Goal: Answer question/provide support: Share knowledge or assist other users

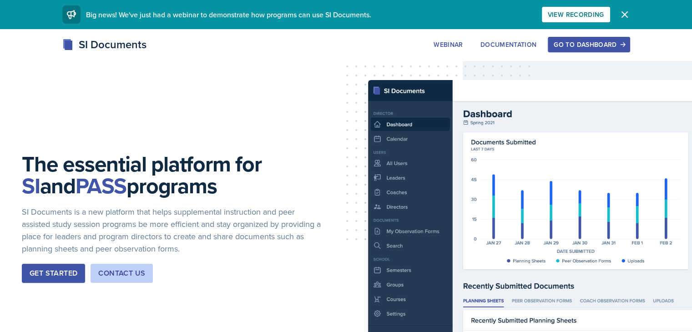
click at [624, 44] on div "Go to Dashboard" at bounding box center [589, 44] width 70 height 7
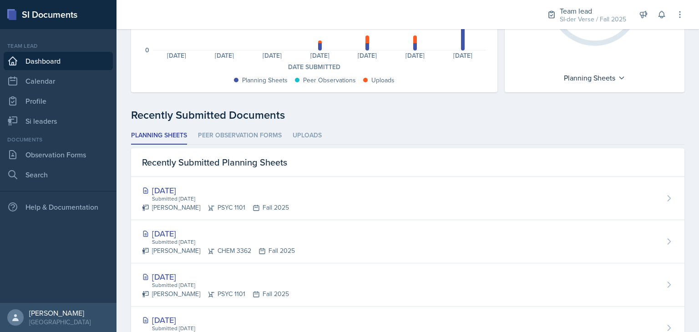
scroll to position [165, 0]
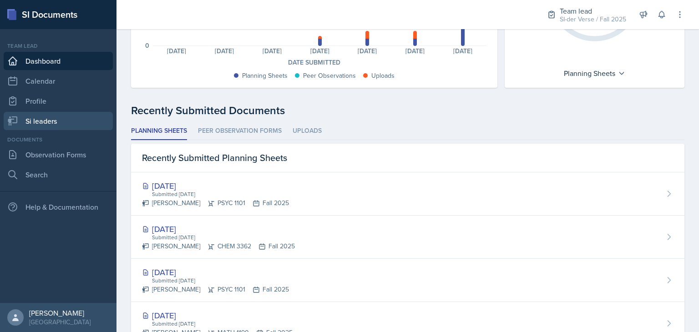
click at [66, 117] on link "Si leaders" at bounding box center [58, 121] width 109 height 18
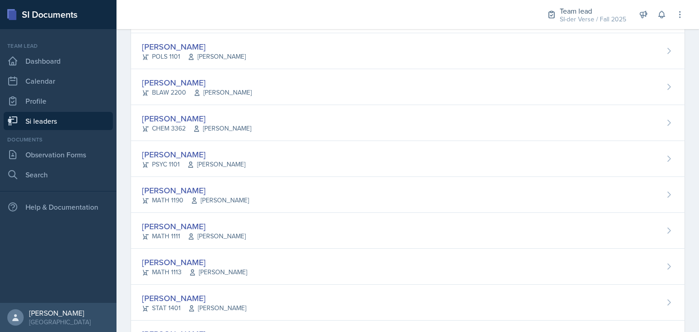
scroll to position [484, 0]
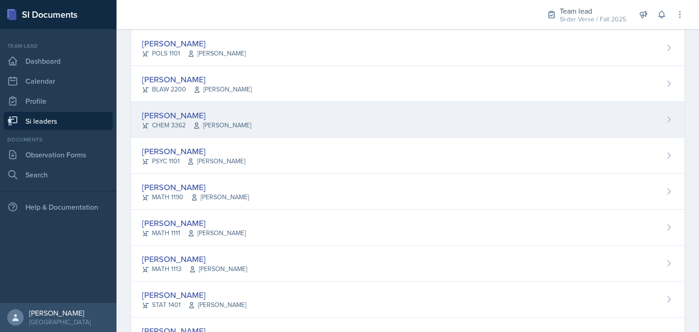
click at [187, 121] on div "CHEM 3362 [PERSON_NAME]" at bounding box center [196, 126] width 109 height 10
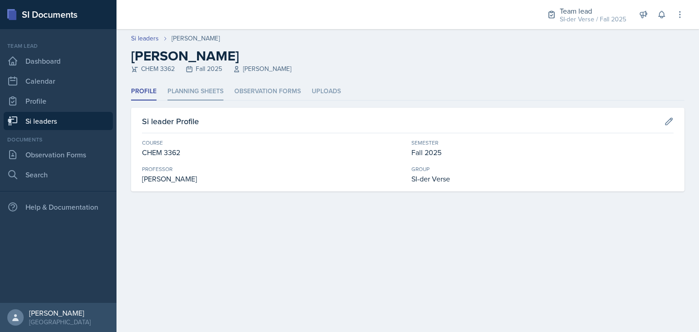
click at [189, 86] on li "Planning Sheets" at bounding box center [196, 92] width 56 height 18
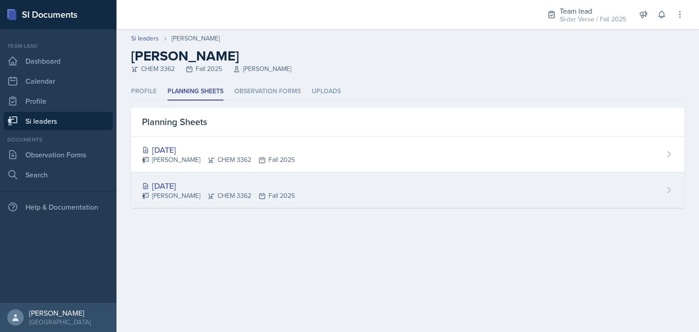
click at [659, 193] on div "[DATE] [PERSON_NAME] CHEM 3362 Fall 2025" at bounding box center [408, 191] width 554 height 36
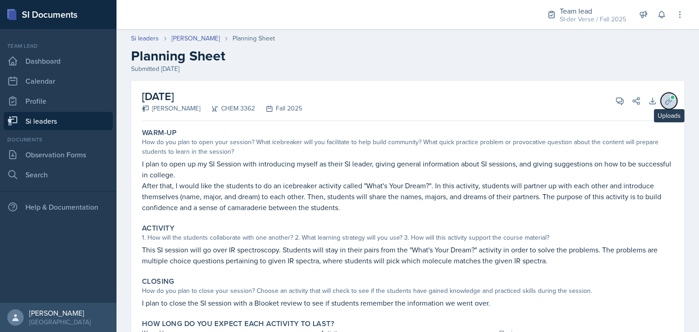
click at [665, 102] on icon at bounding box center [669, 101] width 9 height 9
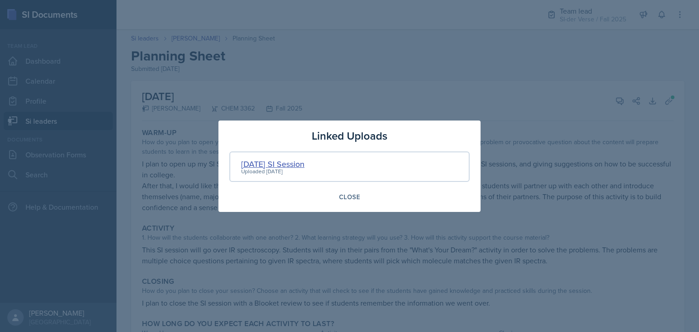
click at [295, 163] on div "[DATE] SI Session" at bounding box center [272, 164] width 63 height 12
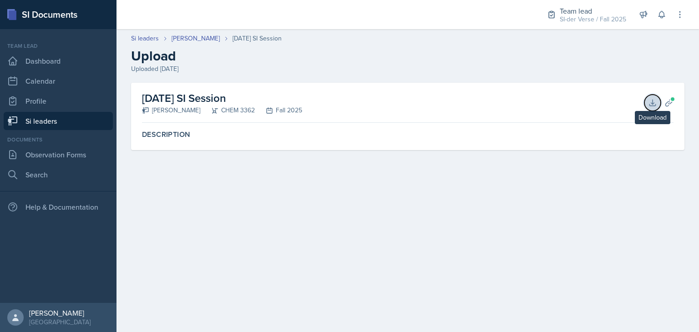
click at [648, 100] on icon at bounding box center [652, 102] width 9 height 9
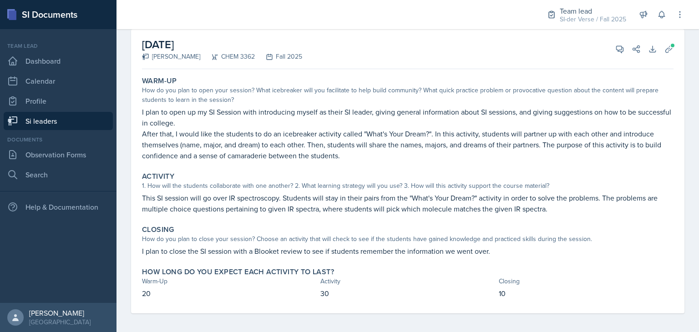
scroll to position [52, 0]
click at [616, 49] on icon at bounding box center [620, 48] width 9 height 9
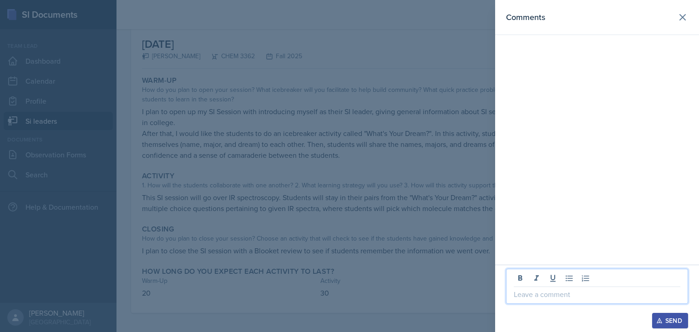
click at [555, 294] on p at bounding box center [597, 294] width 167 height 11
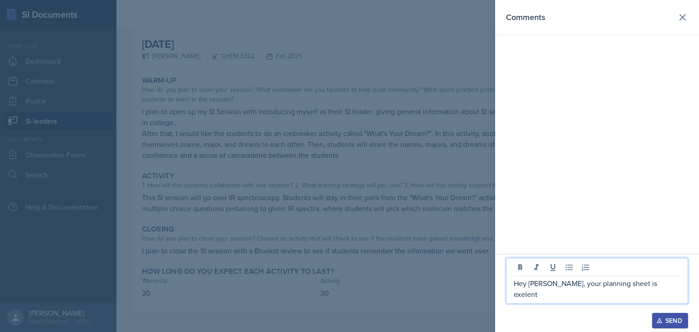
click at [629, 297] on p "Hey [PERSON_NAME], your planning sheet is exelent" at bounding box center [597, 289] width 167 height 22
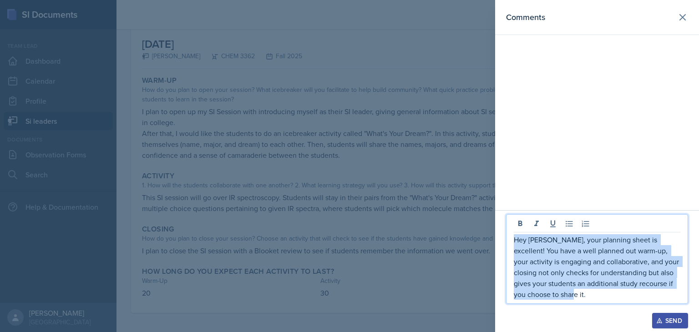
drag, startPoint x: 515, startPoint y: 241, endPoint x: 565, endPoint y: 294, distance: 72.1
click at [565, 294] on p "Hey [PERSON_NAME], your planning sheet is excellent! You have a well planned ou…" at bounding box center [597, 267] width 167 height 66
copy p "Hey [PERSON_NAME], your planning sheet is excellent! You have a well planned ou…"
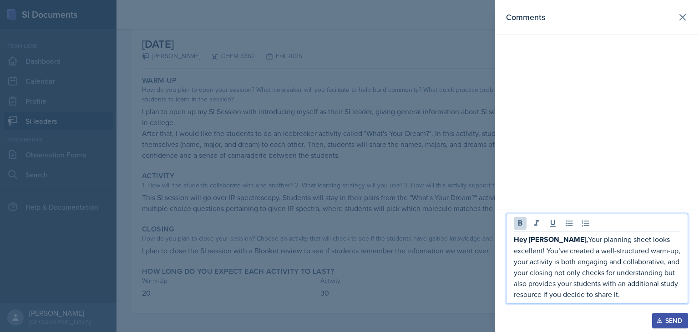
click at [548, 241] on strong "Hey [PERSON_NAME]," at bounding box center [551, 239] width 74 height 10
drag, startPoint x: 551, startPoint y: 243, endPoint x: 515, endPoint y: 239, distance: 35.7
click at [515, 239] on p "Hey [PERSON_NAME], Your planning sheet looks excellent! You’ve created a well-s…" at bounding box center [597, 267] width 167 height 66
click at [518, 227] on icon at bounding box center [520, 223] width 9 height 9
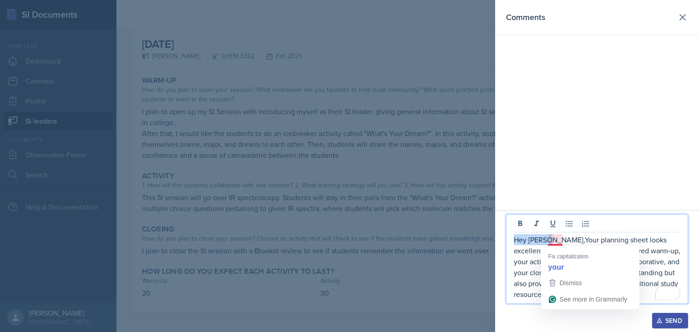
click at [549, 239] on p "Hey [PERSON_NAME],Your planning sheet looks excellent! You’ve created a well-st…" at bounding box center [597, 267] width 167 height 66
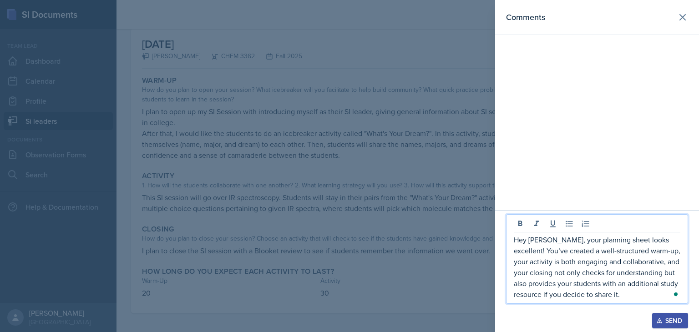
click at [632, 295] on p "Hey [PERSON_NAME], your planning sheet looks excellent! You’ve created a well-s…" at bounding box center [597, 267] width 167 height 66
click at [628, 296] on p "Hey [PERSON_NAME], your planning sheet looks excellent! You’ve created a well-s…" at bounding box center [597, 267] width 167 height 66
click at [650, 297] on p "Hey [PERSON_NAME], your planning sheet looks excellent! You’ve created a well-s…" at bounding box center [597, 267] width 167 height 66
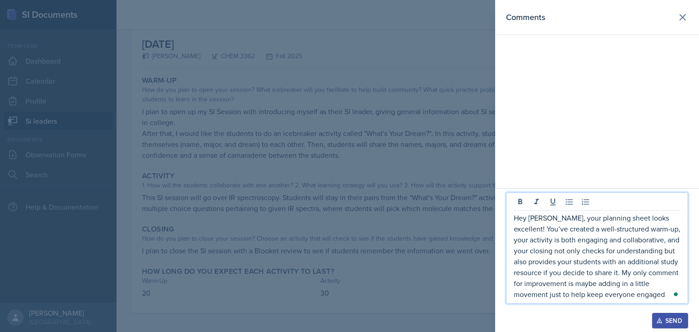
click at [666, 295] on p "Hey [PERSON_NAME], your planning sheet looks excellent! You’ve created a well-s…" at bounding box center [597, 256] width 167 height 87
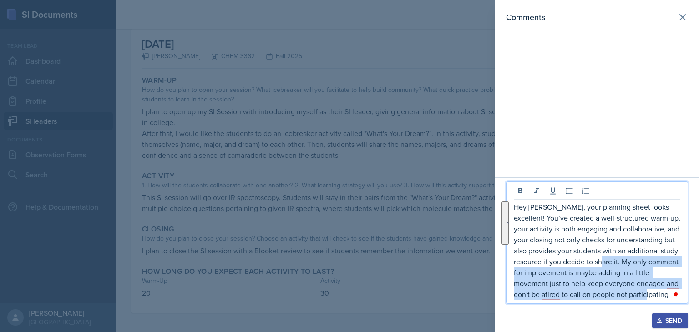
drag, startPoint x: 623, startPoint y: 264, endPoint x: 670, endPoint y: 297, distance: 57.5
click at [670, 297] on p "Hey [PERSON_NAME], your planning sheet looks excellent! You’ve created a well-s…" at bounding box center [597, 251] width 167 height 98
copy p "My only comment for improvement is maybe adding in a little movement just to he…"
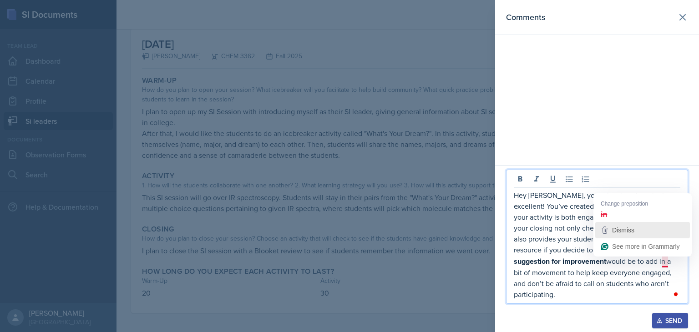
click at [630, 227] on span "Dismiss" at bounding box center [623, 230] width 22 height 7
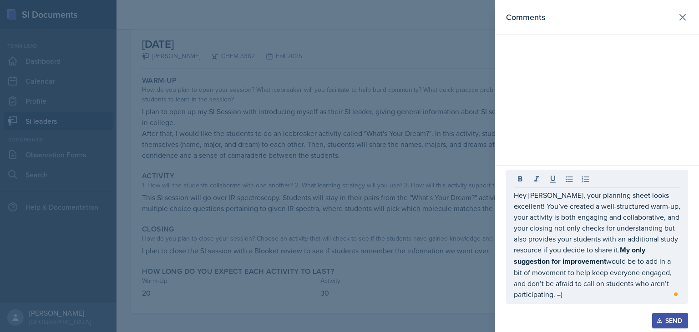
click at [668, 320] on div "Send" at bounding box center [670, 320] width 24 height 7
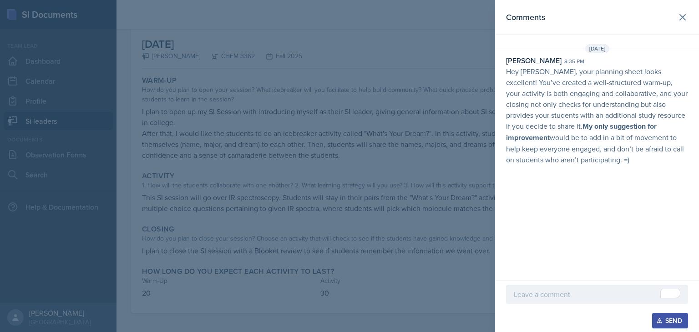
click at [372, 199] on div at bounding box center [349, 166] width 699 height 332
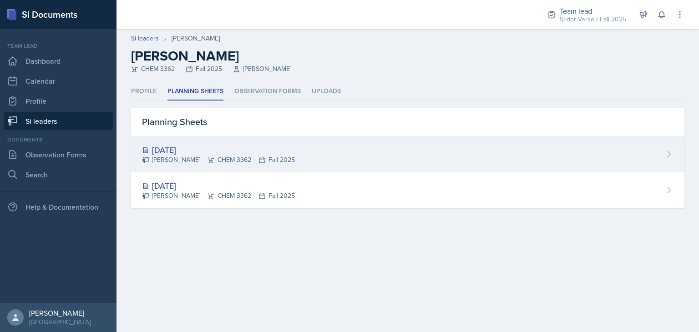
click at [192, 148] on div "[DATE]" at bounding box center [218, 150] width 153 height 12
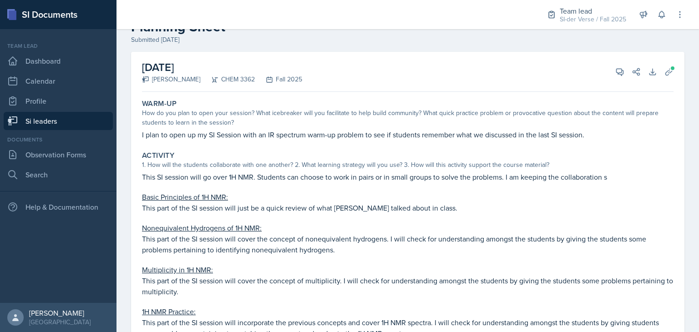
scroll to position [29, 0]
click at [616, 73] on icon at bounding box center [620, 71] width 9 height 9
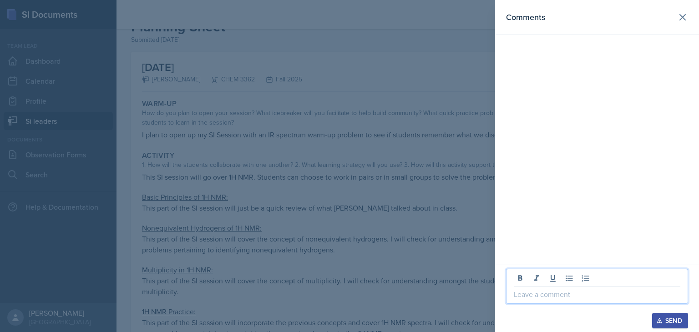
click at [534, 296] on p at bounding box center [597, 294] width 167 height 11
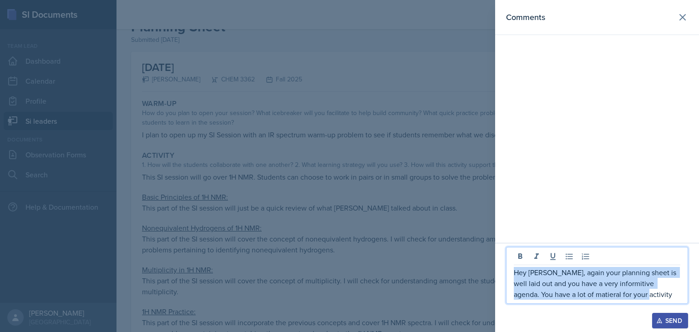
drag, startPoint x: 514, startPoint y: 271, endPoint x: 616, endPoint y: 305, distance: 107.5
click at [616, 305] on div "Hey [PERSON_NAME], again your planning sheet is well laid out and you have a ve…" at bounding box center [597, 280] width 182 height 66
copy p "Hey [PERSON_NAME], again your planning sheet is well laid out and you have a ve…"
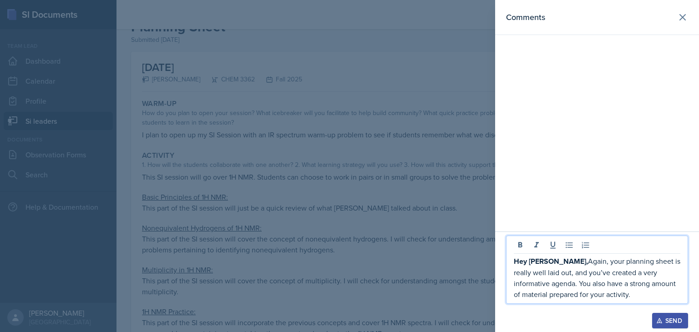
click at [551, 263] on p "Hey [PERSON_NAME], Again, your planning sheet is really well laid out, and you’…" at bounding box center [597, 278] width 167 height 44
drag, startPoint x: 514, startPoint y: 260, endPoint x: 552, endPoint y: 266, distance: 38.6
click at [552, 266] on p "Hey [PERSON_NAME], Again, your planning sheet is really well laid out, and you’…" at bounding box center [597, 278] width 167 height 44
click at [524, 247] on icon at bounding box center [520, 245] width 9 height 9
click at [556, 265] on p "Hey [PERSON_NAME], Again, your planning sheet is really well laid out, and you’…" at bounding box center [597, 278] width 167 height 44
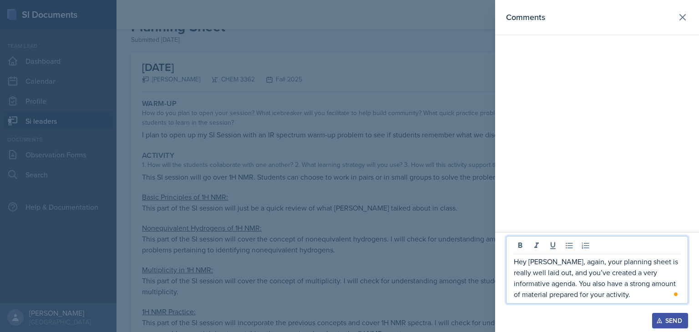
click at [610, 296] on p "Hey [PERSON_NAME], again, your planning sheet is really well laid out, and you’…" at bounding box center [597, 278] width 167 height 44
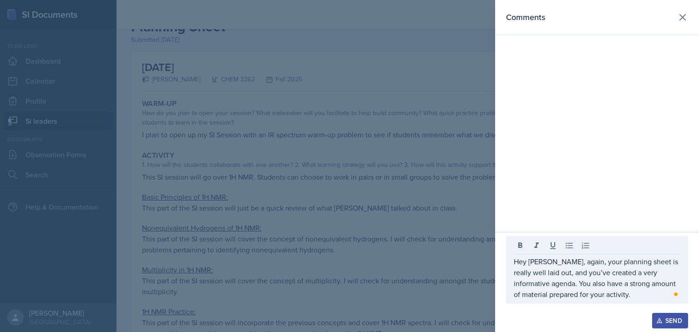
click at [676, 324] on div "Send" at bounding box center [670, 320] width 24 height 7
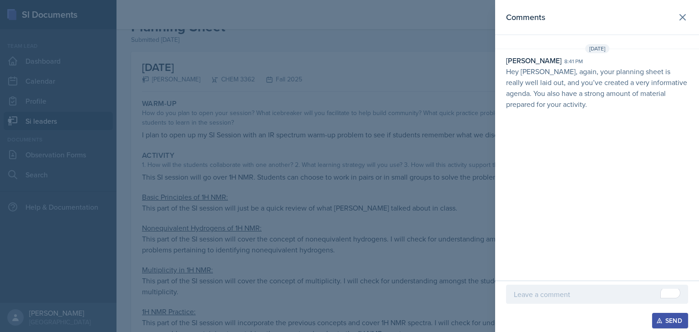
click at [246, 121] on div at bounding box center [349, 166] width 699 height 332
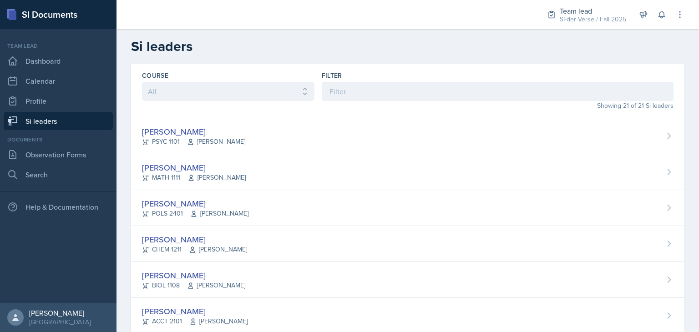
click at [289, 39] on h2 "Si leaders" at bounding box center [408, 46] width 554 height 16
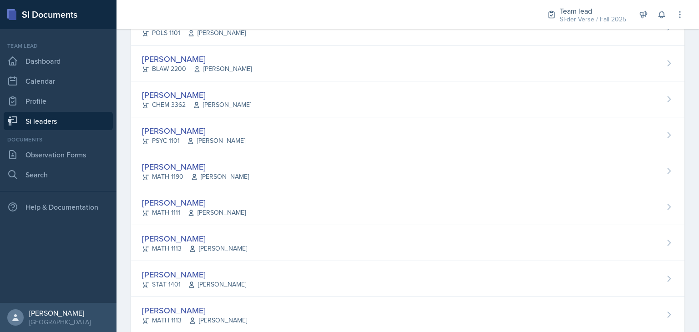
scroll to position [561, 0]
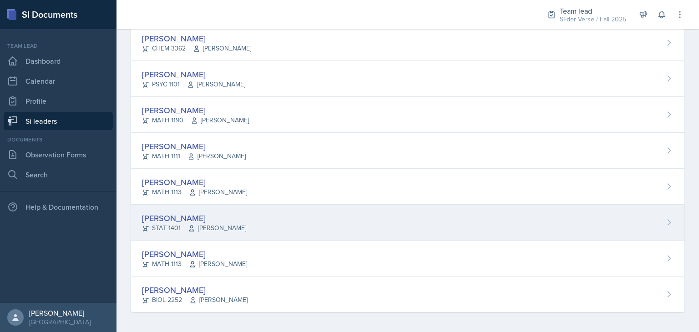
click at [189, 219] on div "[PERSON_NAME]" at bounding box center [194, 218] width 104 height 12
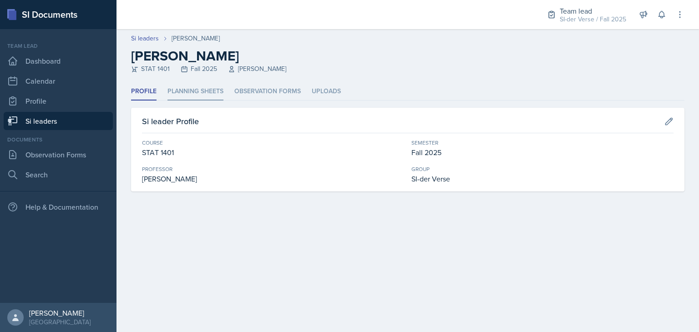
click at [188, 94] on li "Planning Sheets" at bounding box center [196, 92] width 56 height 18
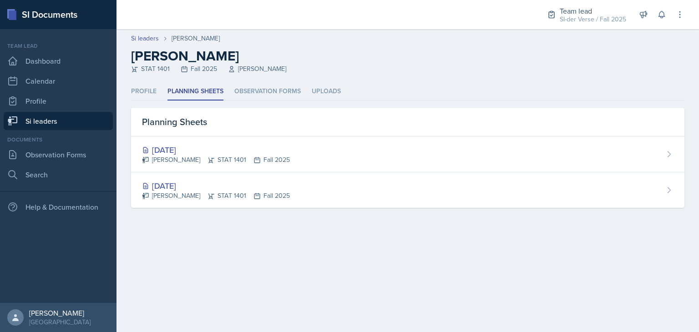
click at [443, 298] on main "Si leaders [PERSON_NAME] [PERSON_NAME] STAT 1401 Fall 2025 [PERSON_NAME] Profil…" at bounding box center [408, 180] width 583 height 303
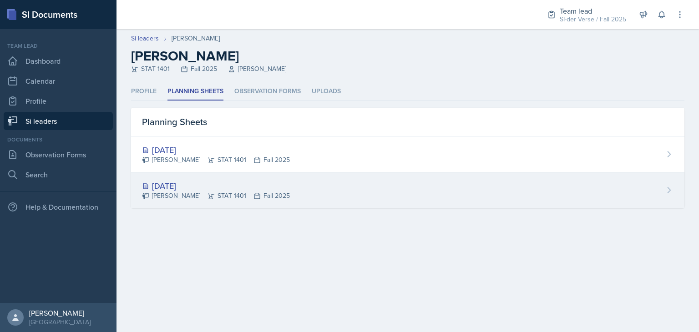
click at [230, 191] on div "[PERSON_NAME] STAT 1401 Fall 2025" at bounding box center [216, 196] width 148 height 10
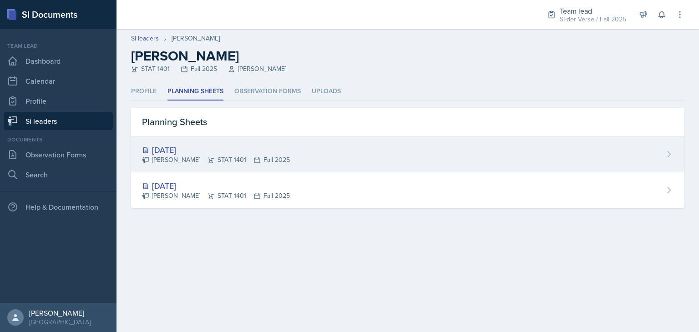
click at [196, 146] on div "[DATE]" at bounding box center [216, 150] width 148 height 12
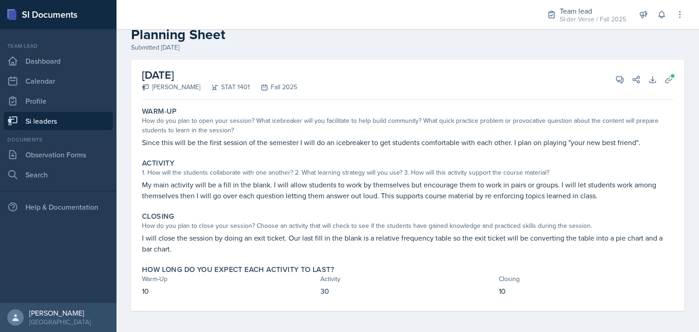
scroll to position [22, 0]
click at [665, 79] on icon at bounding box center [669, 78] width 9 height 9
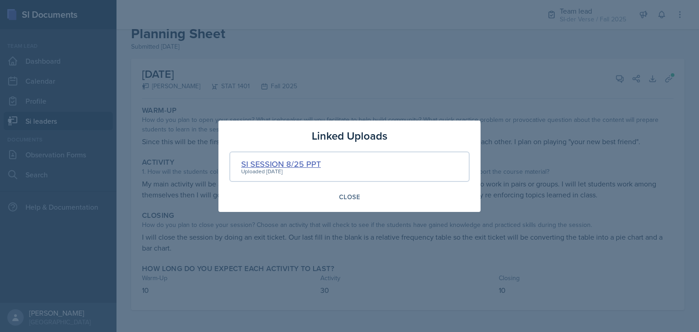
click at [278, 163] on div "SI SESSION 8/25 PPT" at bounding box center [281, 164] width 80 height 12
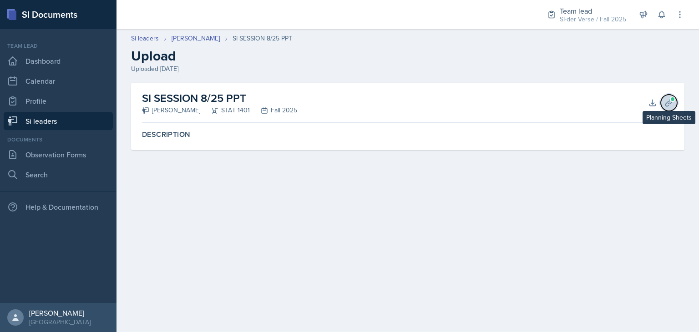
click at [669, 107] on icon at bounding box center [669, 102] width 9 height 9
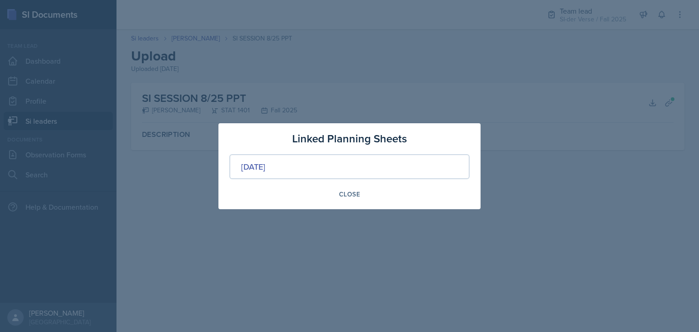
click at [546, 133] on div at bounding box center [349, 166] width 699 height 332
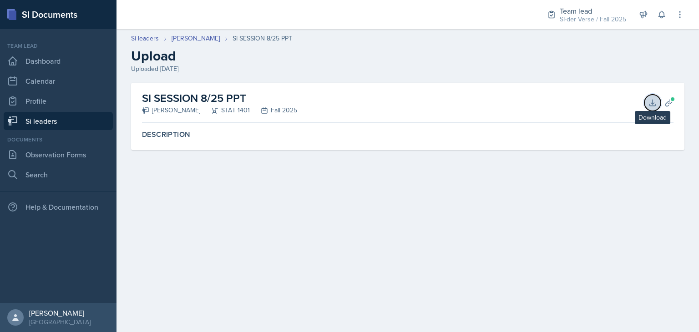
click at [651, 107] on button "Download" at bounding box center [653, 103] width 16 height 16
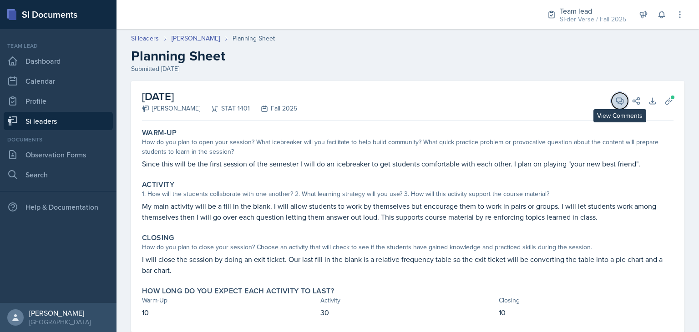
click at [616, 105] on icon at bounding box center [620, 101] width 9 height 9
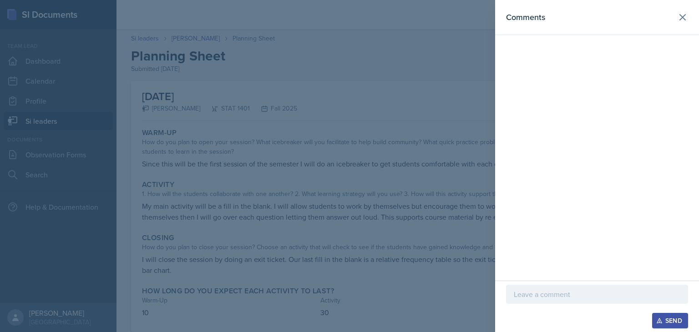
click at [435, 153] on div at bounding box center [349, 166] width 699 height 332
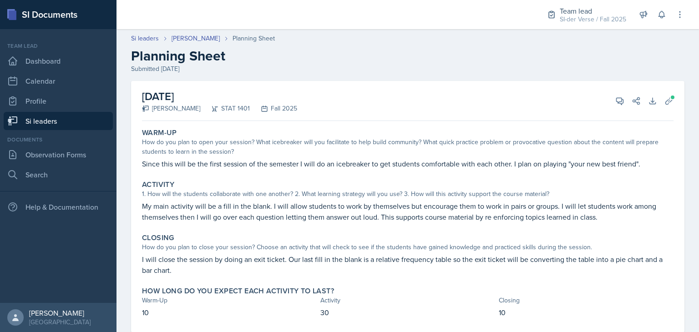
click at [166, 309] on p "10" at bounding box center [229, 312] width 175 height 11
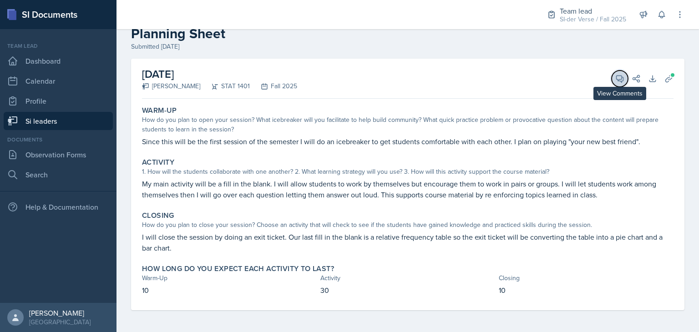
click at [621, 76] on span at bounding box center [623, 75] width 5 height 5
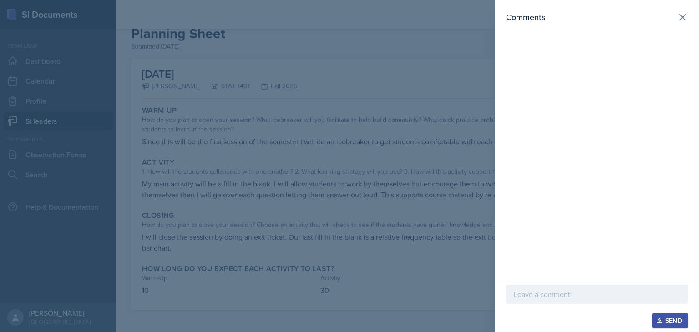
click at [547, 293] on p at bounding box center [597, 294] width 167 height 11
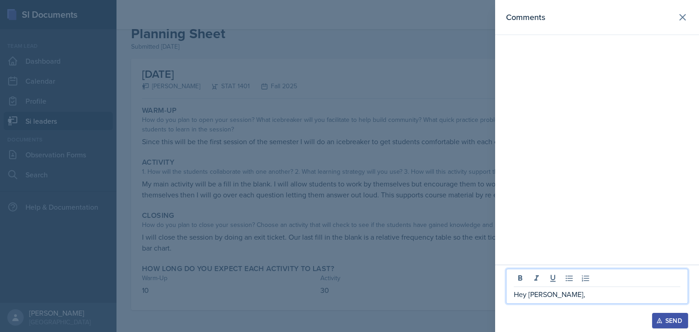
click at [437, 184] on div at bounding box center [349, 166] width 699 height 332
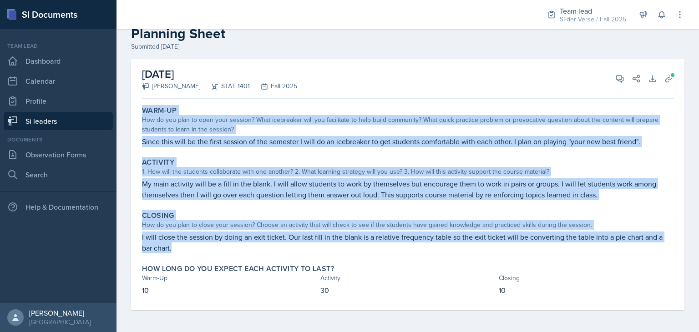
drag, startPoint x: 143, startPoint y: 108, endPoint x: 472, endPoint y: 251, distance: 358.4
click at [472, 251] on div "Warm-Up How do you plan to open your session? What icebreaker will you facilita…" at bounding box center [408, 206] width 532 height 208
copy div "Warm-Up How do you plan to open your session? What icebreaker will you facilita…"
click at [483, 111] on div "Warm-Up" at bounding box center [408, 110] width 532 height 9
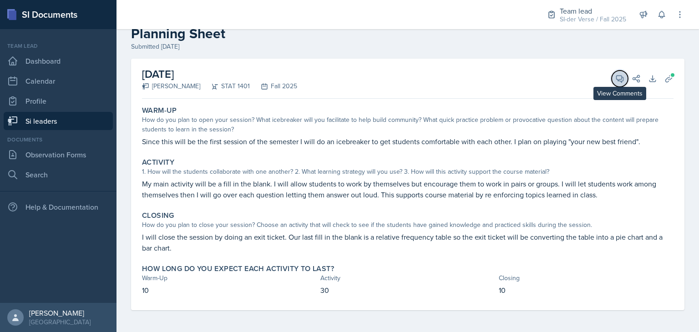
click at [621, 76] on span at bounding box center [623, 75] width 5 height 5
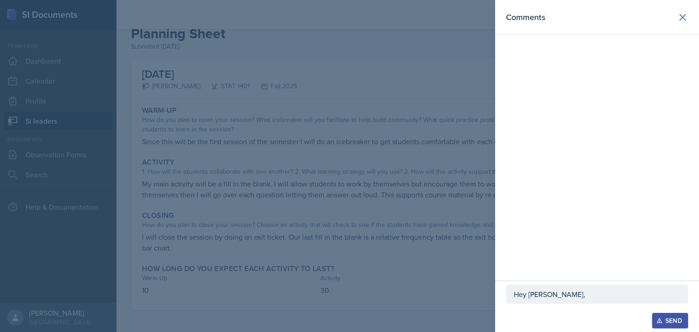
click at [559, 294] on p "Hey [PERSON_NAME]," at bounding box center [597, 294] width 167 height 11
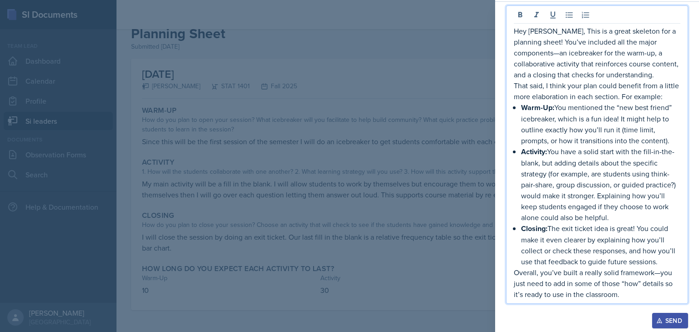
click at [662, 274] on p "Overall, you’ve built a really solid framework—you just need to add in some of …" at bounding box center [597, 283] width 167 height 33
click at [671, 188] on p "Activity: You have a solid start with the fill-in-the-blank, but adding details…" at bounding box center [600, 184] width 159 height 77
click at [557, 185] on p "Activity: You have a solid start with the fill-in-the-blank, but adding details…" at bounding box center [600, 184] width 159 height 77
click at [675, 46] on p "Hey [PERSON_NAME], This is a great skeleton for a planning sheet! You’ve includ…" at bounding box center [597, 52] width 167 height 55
click at [557, 219] on p "Activity: You have a solid start with the fill-in-the-blank, but adding details…" at bounding box center [600, 184] width 159 height 77
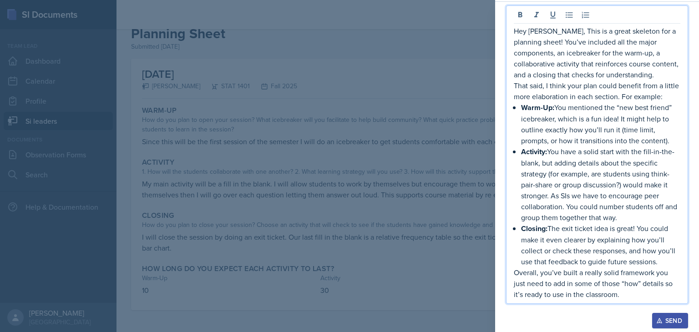
click at [624, 295] on p "Overall, you’ve built a really solid framework you just need to add in some of …" at bounding box center [597, 283] width 167 height 33
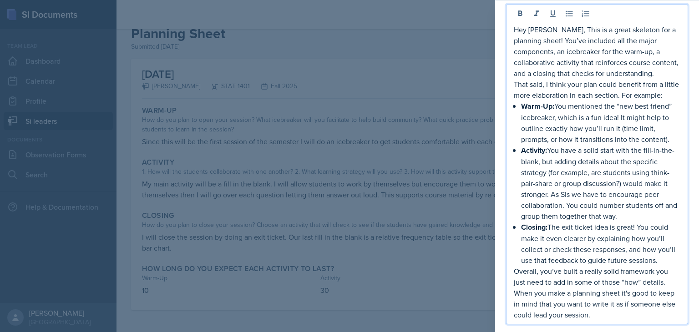
click at [545, 90] on p "That said, I think your plan could benefit from a little more elaboration in ea…" at bounding box center [597, 90] width 167 height 22
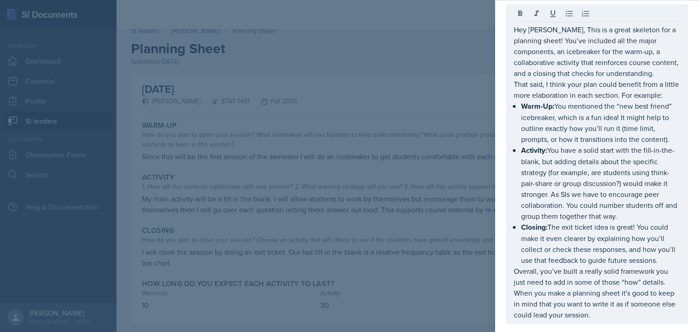
click at [500, 27] on div "Hey [PERSON_NAME], This is a great skeleton for a planning sheet! You’ve includ…" at bounding box center [597, 176] width 204 height 353
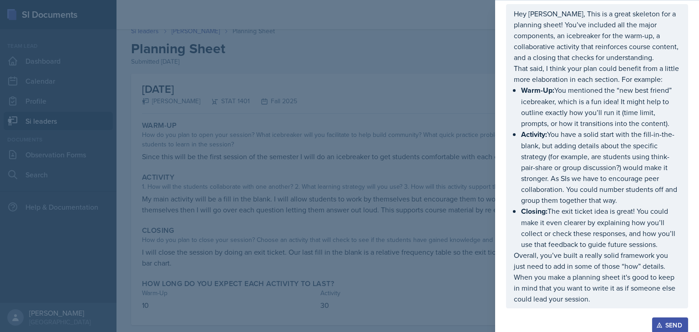
click at [664, 322] on div "Send" at bounding box center [670, 325] width 24 height 7
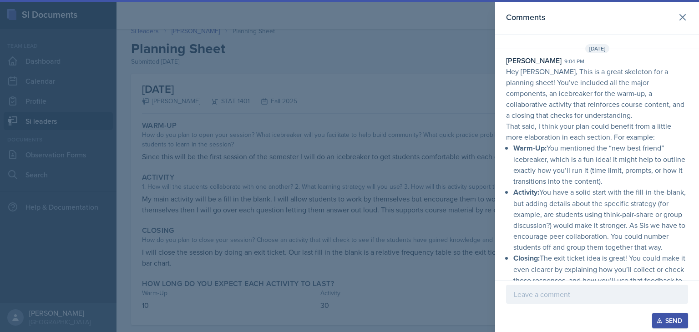
scroll to position [83, 0]
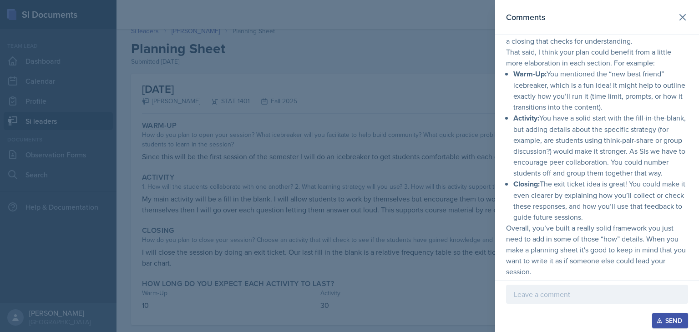
click at [621, 166] on p "Activity: You have a solid start with the fill-in-the-blank, but adding details…" at bounding box center [601, 145] width 175 height 66
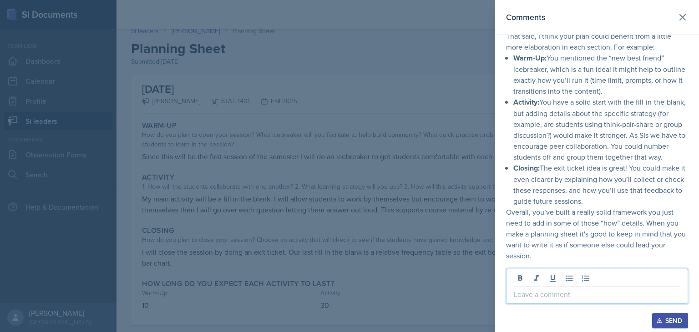
click at [587, 296] on p at bounding box center [597, 294] width 167 height 11
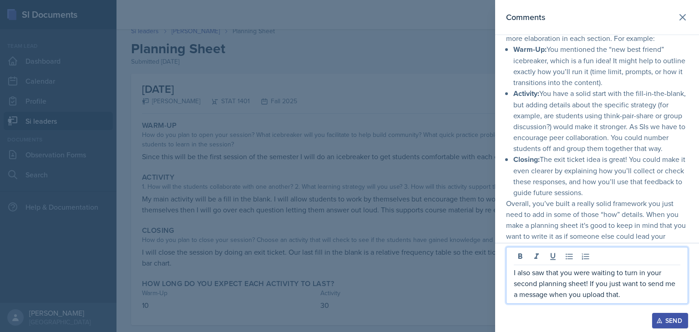
scroll to position [121, 0]
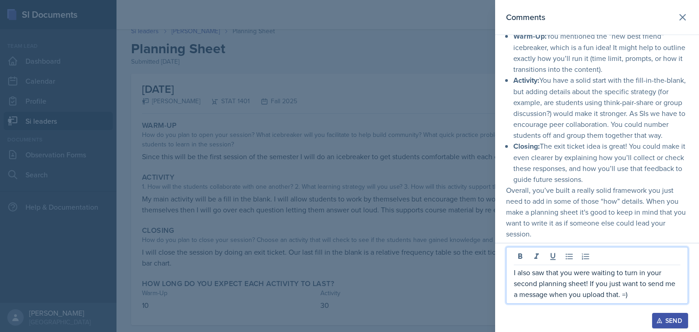
click at [619, 297] on p "I also saw that you were waiting to turn in your second planning sheet! If you …" at bounding box center [597, 283] width 167 height 33
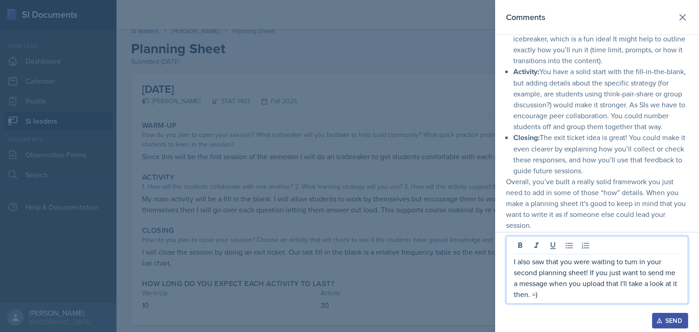
click at [555, 295] on p "I also saw that you were waiting to turn in your second planning sheet! If you …" at bounding box center [597, 278] width 167 height 44
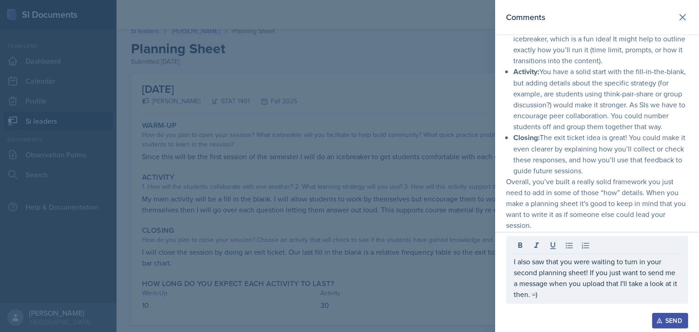
click at [671, 319] on div "Send" at bounding box center [670, 320] width 24 height 7
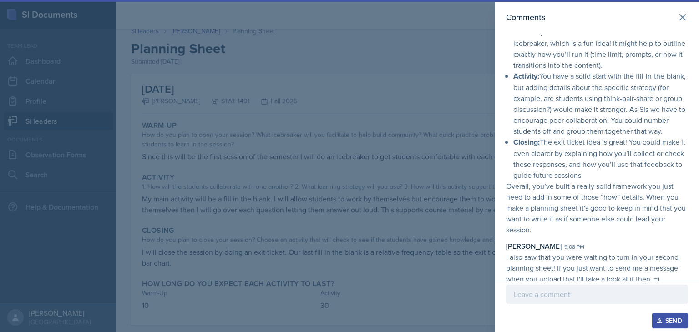
scroll to position [132, 0]
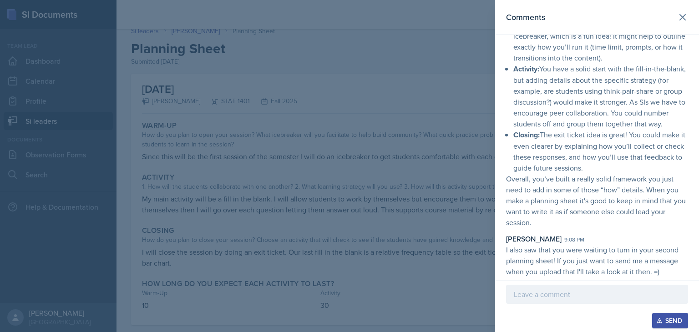
click at [377, 250] on div at bounding box center [349, 166] width 699 height 332
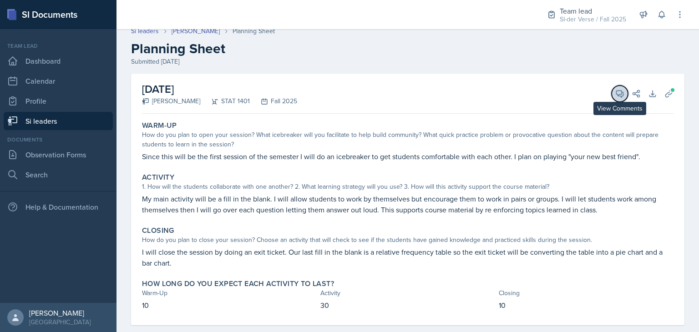
click at [616, 97] on icon at bounding box center [620, 93] width 9 height 9
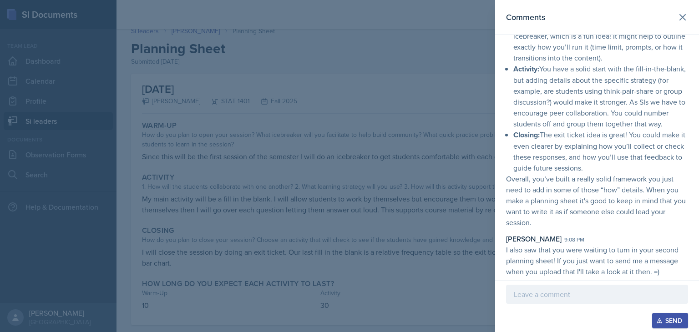
click at [403, 103] on div at bounding box center [349, 166] width 699 height 332
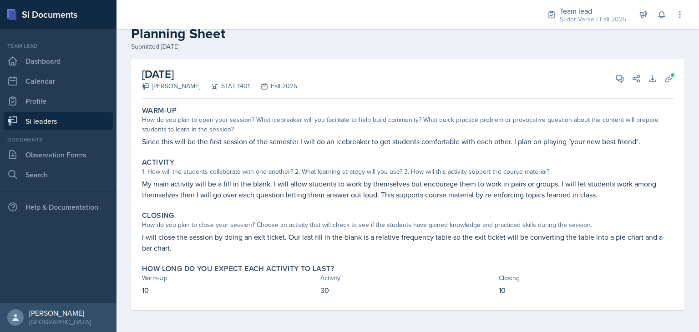
scroll to position [0, 0]
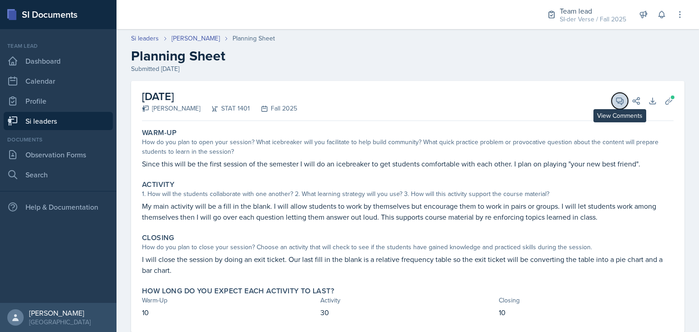
click at [613, 106] on button "View Comments" at bounding box center [620, 101] width 16 height 16
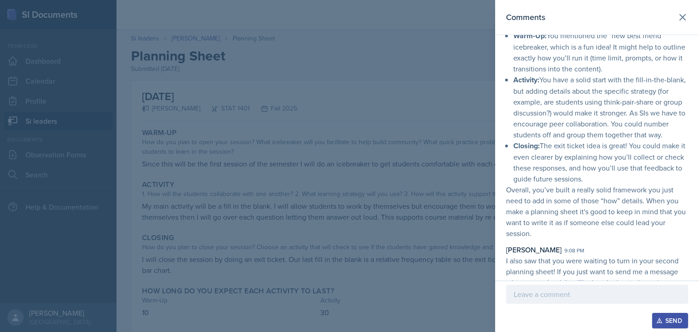
scroll to position [132, 0]
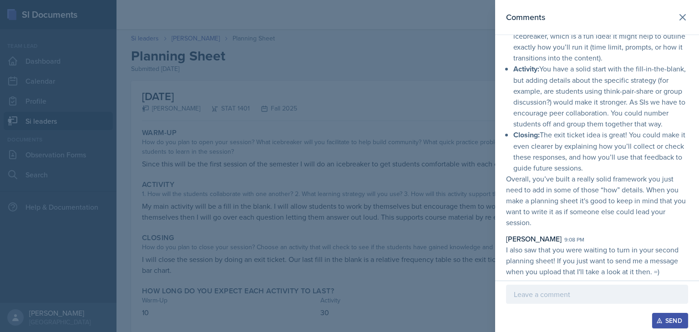
click at [356, 186] on div at bounding box center [349, 166] width 699 height 332
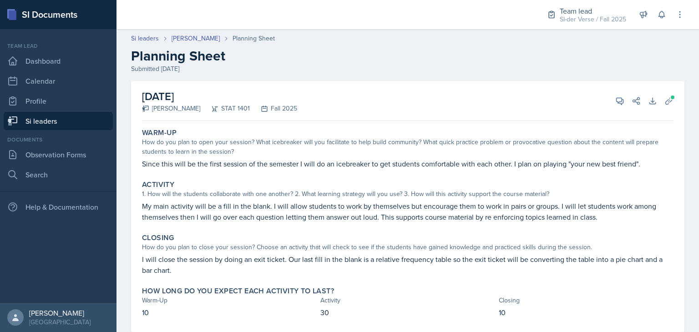
click at [23, 124] on link "Si leaders" at bounding box center [58, 121] width 109 height 18
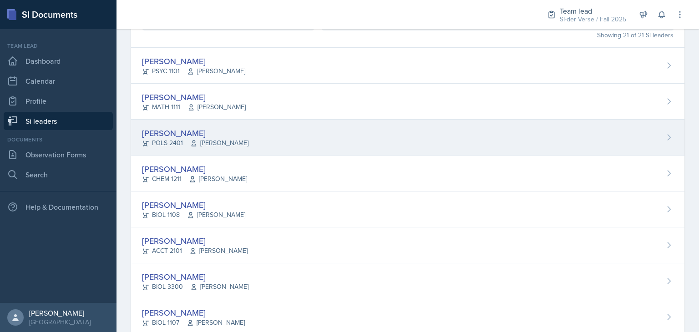
scroll to position [141, 0]
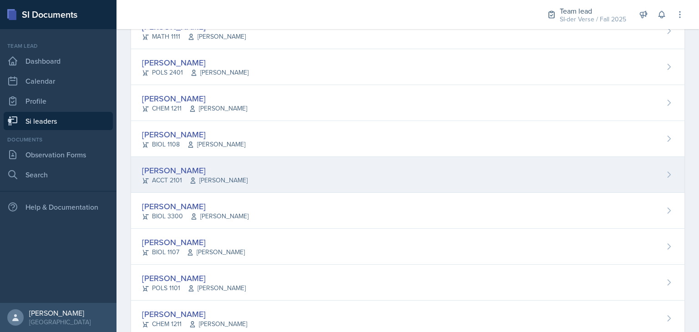
click at [220, 179] on span "[PERSON_NAME]" at bounding box center [218, 181] width 58 height 10
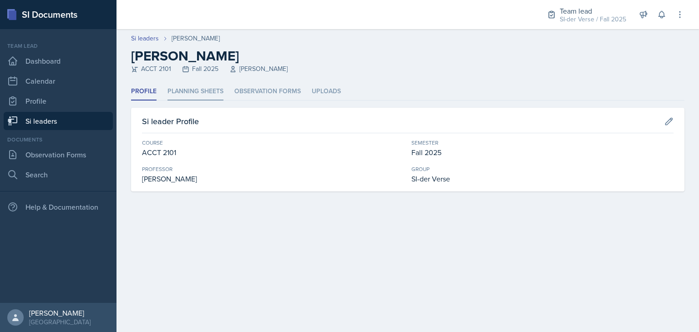
click at [198, 86] on li "Planning Sheets" at bounding box center [196, 92] width 56 height 18
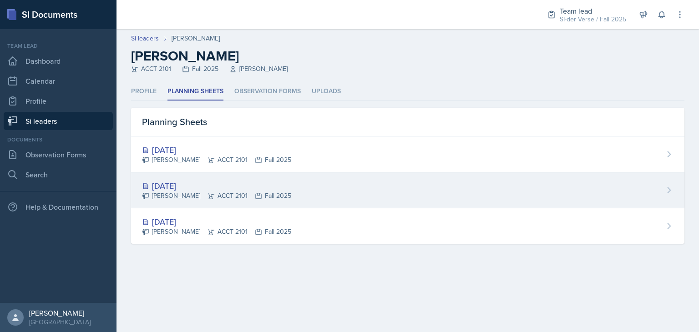
click at [189, 184] on div "[DATE]" at bounding box center [216, 186] width 149 height 12
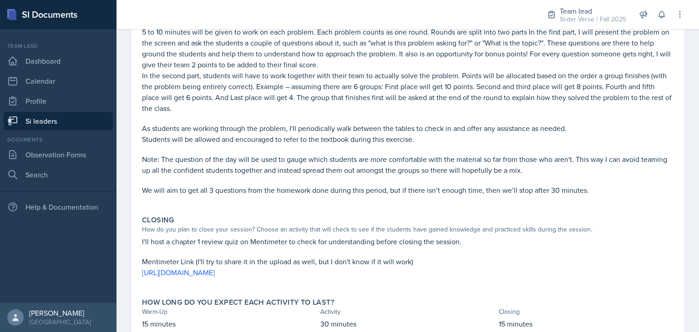
scroll to position [272, 0]
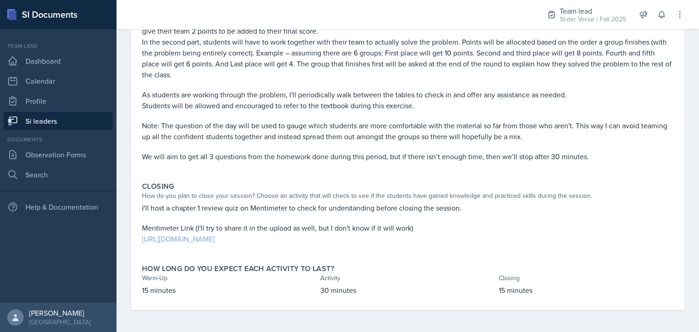
click at [215, 239] on link "[URL][DOMAIN_NAME]" at bounding box center [178, 239] width 73 height 10
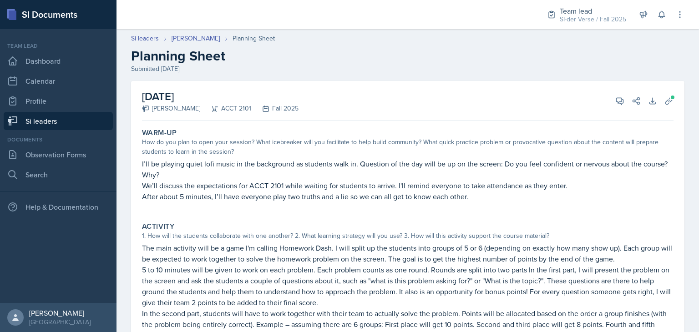
scroll to position [0, 0]
click at [668, 99] on button "Uploads" at bounding box center [669, 101] width 16 height 16
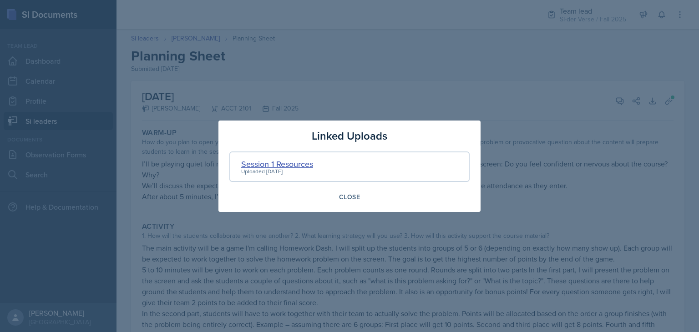
click at [285, 166] on div "Session 1 Resources" at bounding box center [277, 164] width 72 height 12
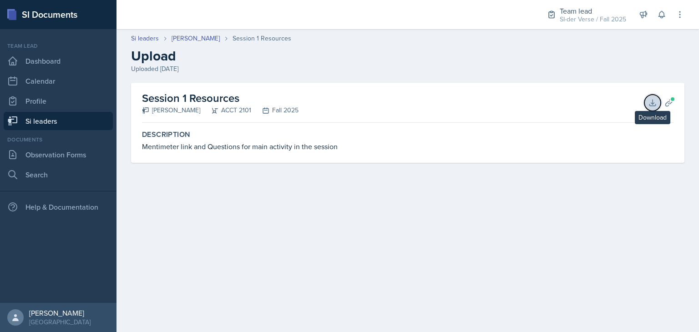
click at [653, 106] on icon at bounding box center [653, 103] width 6 height 6
click at [550, 173] on div "Session 1 Resources [PERSON_NAME] ACCT 2101 Fall 2025 Download Planning Sheets …" at bounding box center [408, 134] width 583 height 102
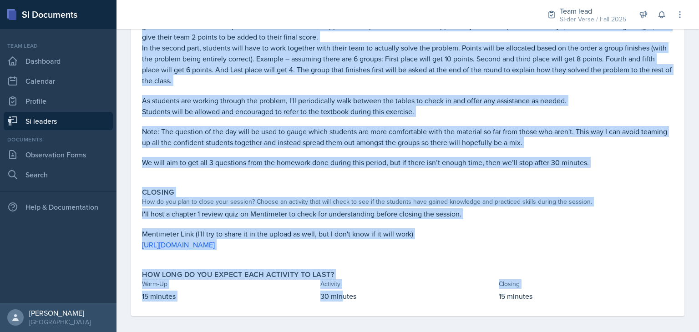
scroll to position [272, 0]
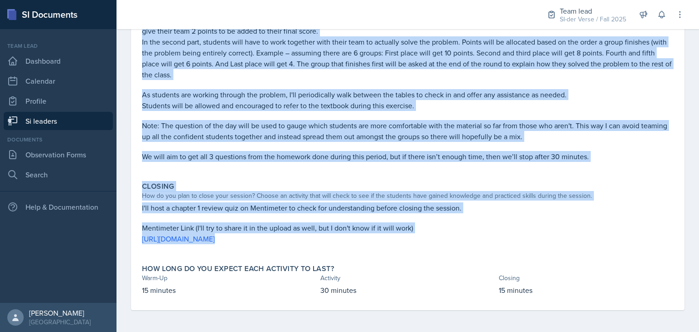
drag, startPoint x: 142, startPoint y: 133, endPoint x: 519, endPoint y: 244, distance: 393.0
click at [519, 244] on div "Warm-Up How do you plan to open your session? What icebreaker will you facilita…" at bounding box center [408, 82] width 532 height 458
copy div "Lore-Ip Dol si ame cons ad elit sedd eiusmod? Temp incididunt utla etd magnaali…"
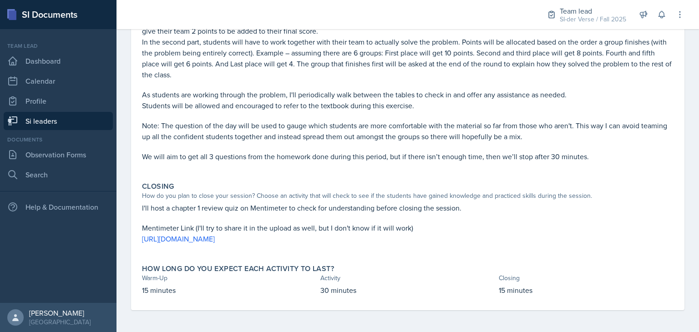
click at [361, 265] on div "How long do you expect each activity to last?" at bounding box center [408, 269] width 532 height 9
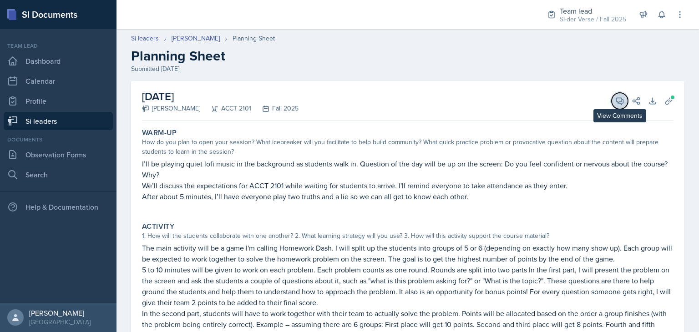
click at [616, 98] on icon at bounding box center [620, 101] width 9 height 9
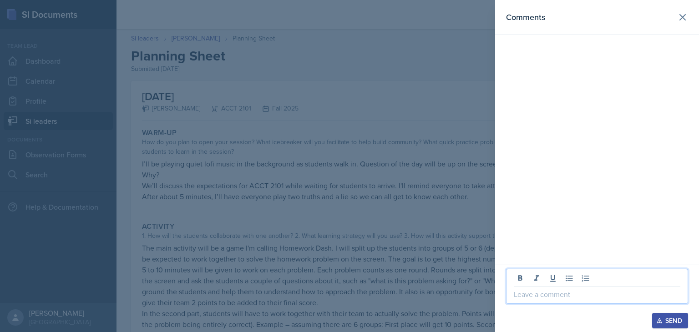
click at [552, 295] on p at bounding box center [597, 294] width 167 height 11
paste div
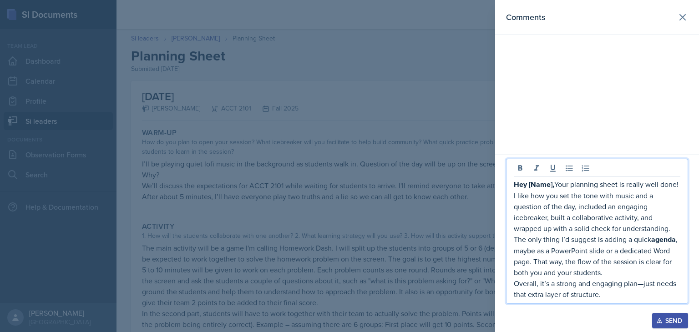
click at [556, 189] on p "Hey [Name], Your planning sheet is really well done! I like how you set the ton…" at bounding box center [597, 206] width 167 height 55
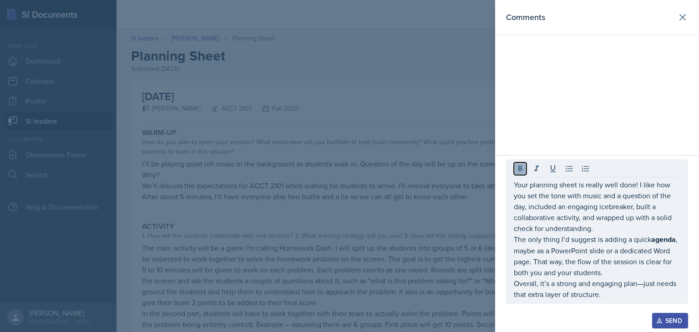
click at [519, 166] on icon at bounding box center [520, 168] width 9 height 9
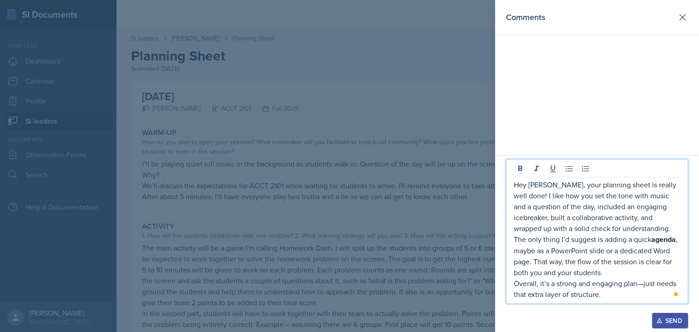
click at [645, 285] on p "Overall, it’s a strong and engaging plan—just needs that extra layer of structu…" at bounding box center [597, 289] width 167 height 22
click at [605, 296] on p "Overall, it’s a strong and engaging plan; it just needs that extra layer of str…" at bounding box center [597, 289] width 167 height 22
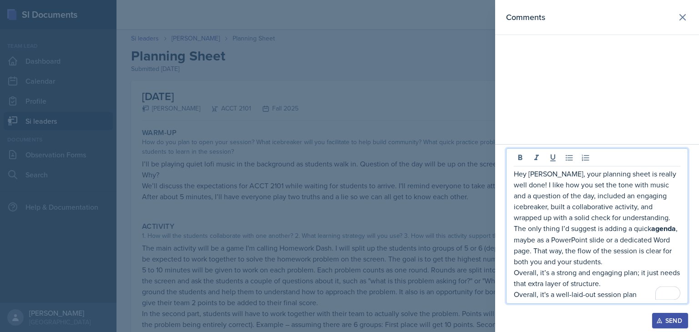
click at [637, 296] on p "Overall, it's a well-laid-out session plan" at bounding box center [597, 294] width 167 height 11
click at [665, 324] on div "Send" at bounding box center [670, 320] width 24 height 7
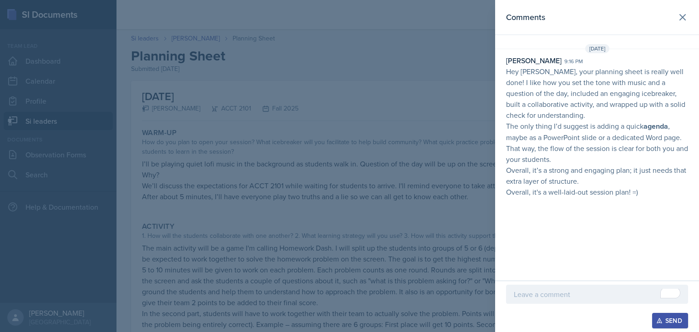
click at [212, 199] on div at bounding box center [349, 166] width 699 height 332
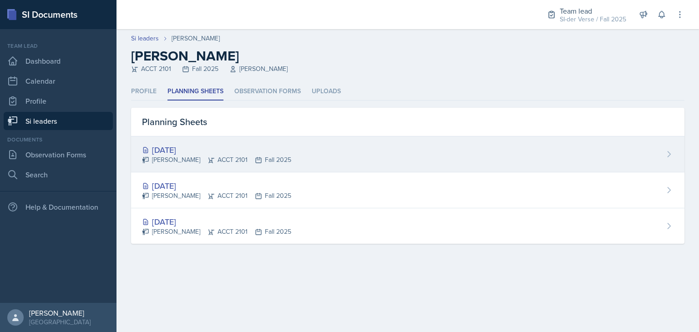
click at [221, 146] on div "[DATE]" at bounding box center [216, 150] width 149 height 12
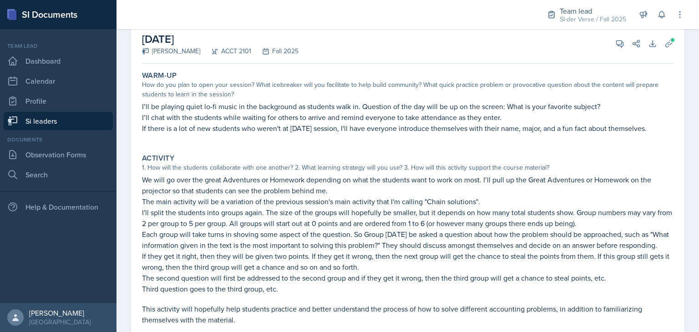
scroll to position [56, 0]
click at [616, 44] on icon at bounding box center [620, 44] width 9 height 9
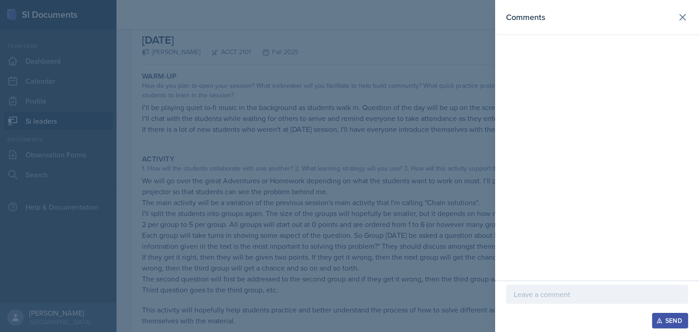
click at [536, 297] on p at bounding box center [597, 294] width 167 height 11
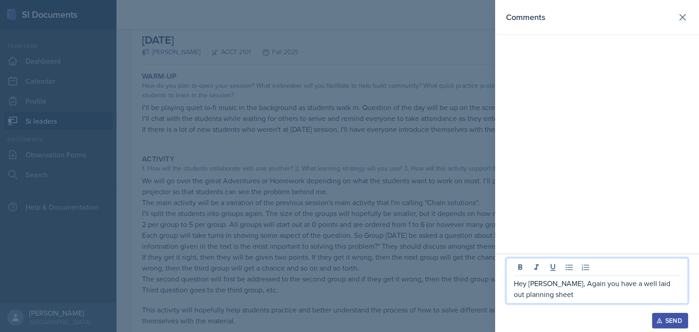
click at [411, 242] on div at bounding box center [349, 166] width 699 height 332
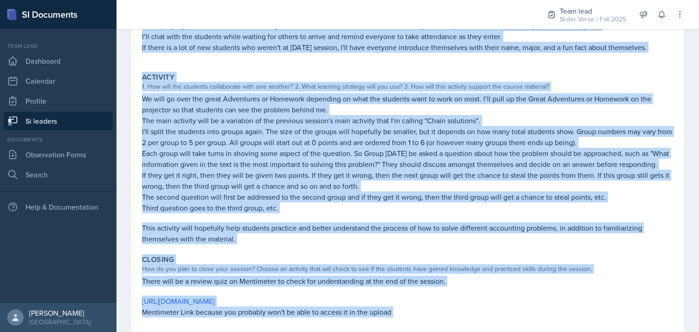
scroll to position [223, 0]
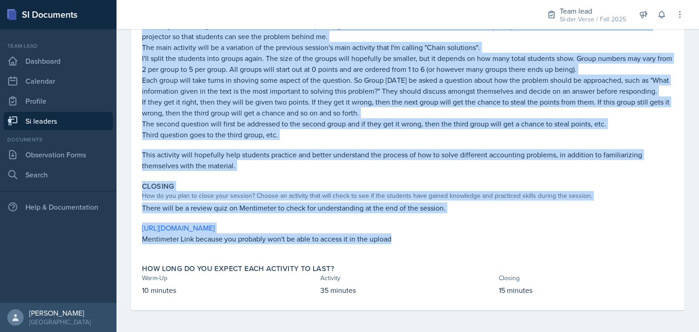
drag, startPoint x: 141, startPoint y: 76, endPoint x: 469, endPoint y: 246, distance: 369.4
click at [469, 246] on div "Warm-Up How do you plan to open your session? What icebreaker will you facilita…" at bounding box center [408, 111] width 532 height 397
copy div "Warm-Up How do you plan to open your session? What icebreaker will you facilita…"
click at [586, 81] on p "Each group will take turns in shoving some aspect of the question. So Group [DA…" at bounding box center [408, 86] width 532 height 22
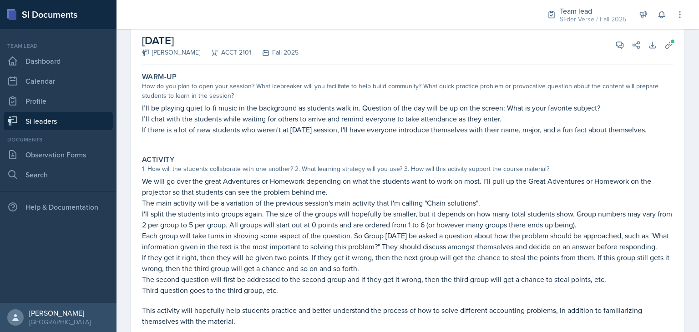
scroll to position [0, 0]
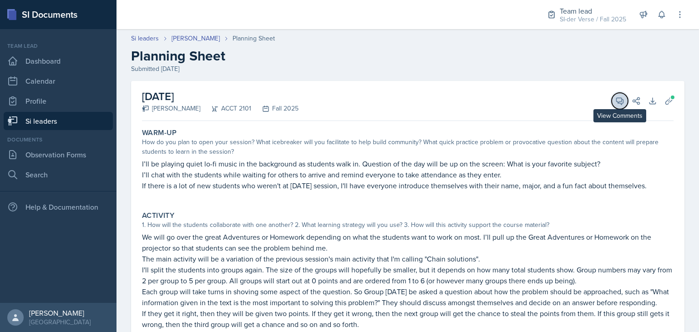
click at [612, 94] on button "View Comments" at bounding box center [620, 101] width 16 height 16
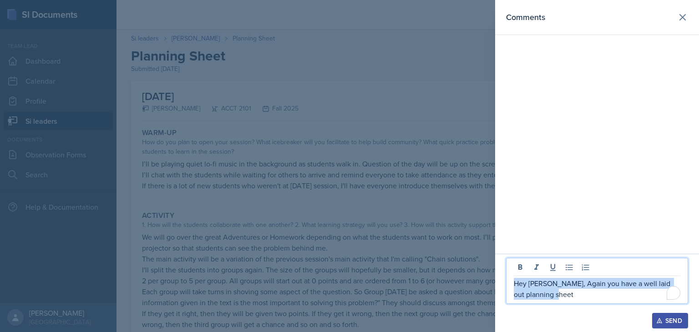
drag, startPoint x: 514, startPoint y: 285, endPoint x: 592, endPoint y: 305, distance: 80.5
click at [592, 305] on div "Hey Isabella, Again you have a well laid out planning sheet" at bounding box center [597, 285] width 182 height 55
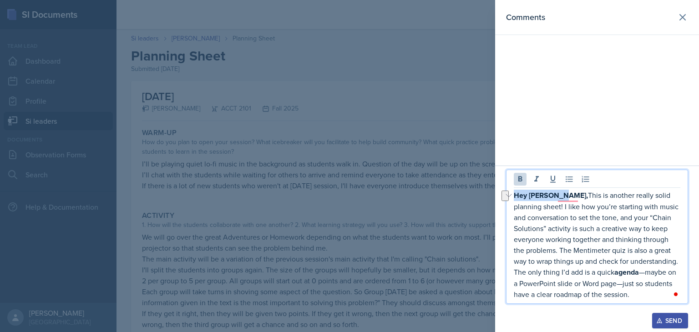
drag, startPoint x: 555, startPoint y: 197, endPoint x: 513, endPoint y: 197, distance: 42.3
click at [513, 197] on div "Hey Isabella, This is another really solid planning sheet! I like how you’re st…" at bounding box center [597, 237] width 182 height 134
click at [519, 183] on icon at bounding box center [520, 179] width 9 height 9
click at [647, 274] on p "The only thing I’d add is a quick agenda —maybe on a PowerPoint slide or Word p…" at bounding box center [597, 283] width 167 height 33
click at [623, 287] on p "The only thing I’d add is a quick agenda , maybe on a PowerPoint slide or Word …" at bounding box center [597, 283] width 167 height 33
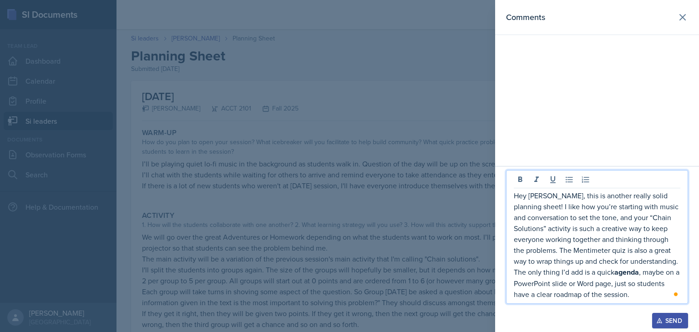
click at [585, 275] on p "The only thing I’d add is a quick agenda , maybe on a PowerPoint slide or Word …" at bounding box center [597, 283] width 167 height 33
click at [663, 297] on p "The only thing I’d add again is a quick agenda , maybe on a PowerPoint slide or…" at bounding box center [597, 283] width 167 height 33
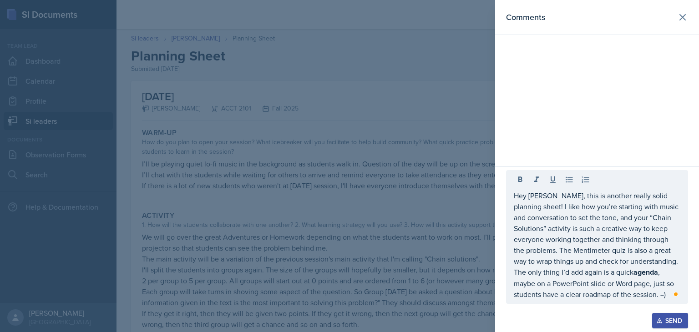
click at [659, 324] on icon "button" at bounding box center [660, 321] width 6 height 6
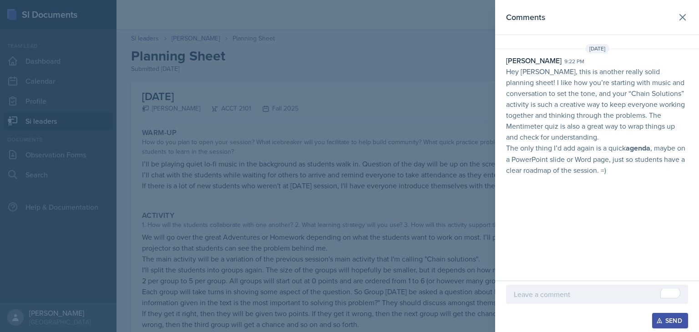
click at [455, 171] on div at bounding box center [349, 166] width 699 height 332
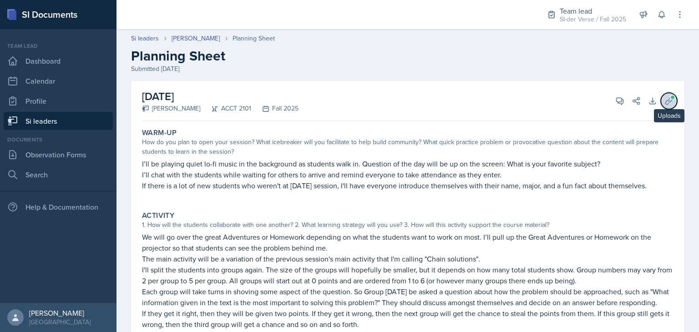
click at [670, 95] on span at bounding box center [672, 97] width 5 height 5
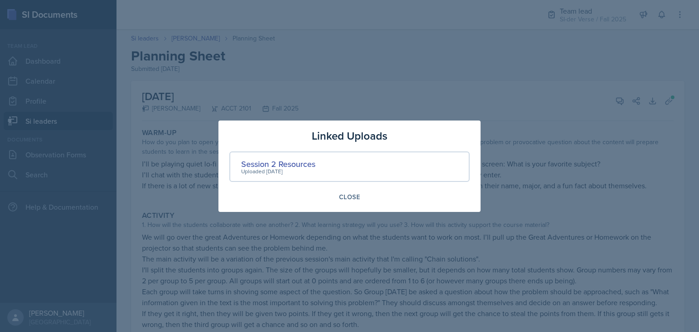
click at [434, 243] on div at bounding box center [349, 166] width 699 height 332
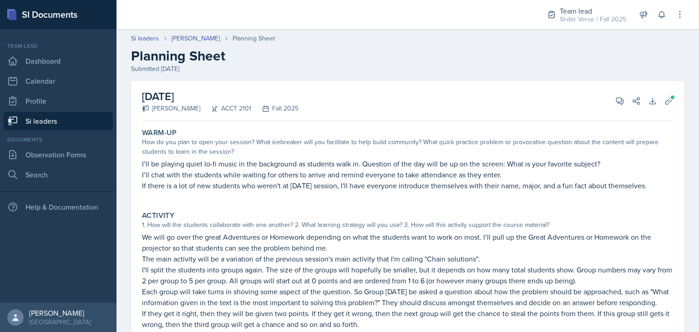
click at [65, 119] on link "Si leaders" at bounding box center [58, 121] width 109 height 18
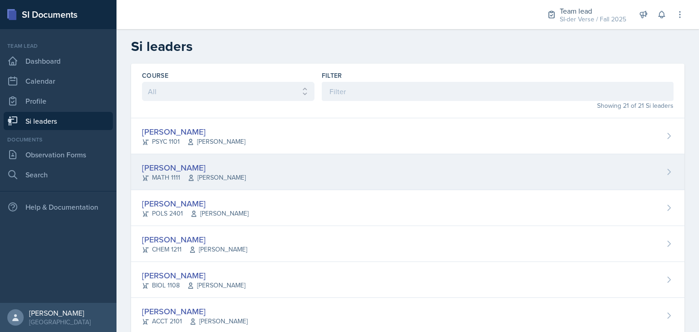
click at [206, 168] on div "[PERSON_NAME]" at bounding box center [194, 168] width 104 height 12
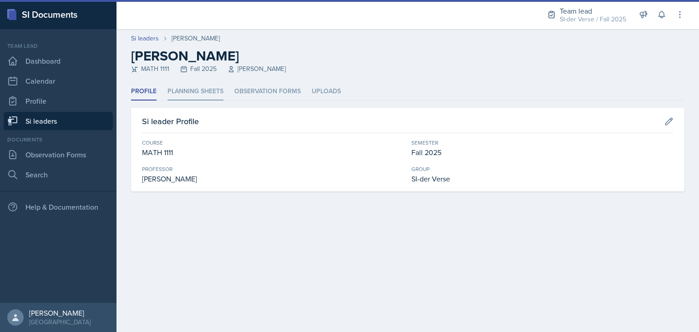
click at [184, 92] on li "Planning Sheets" at bounding box center [196, 92] width 56 height 18
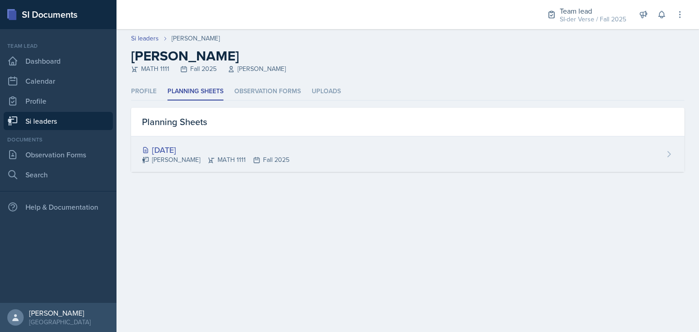
click at [193, 148] on div "[DATE]" at bounding box center [216, 150] width 148 height 12
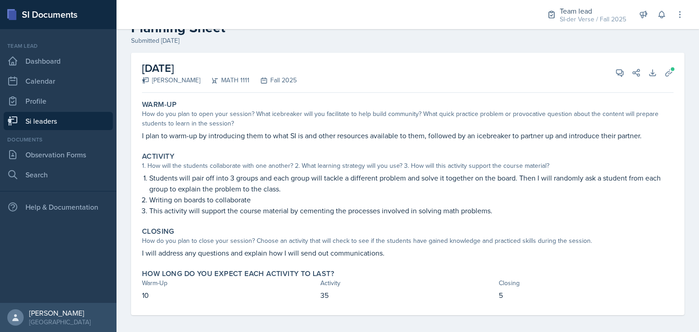
scroll to position [33, 0]
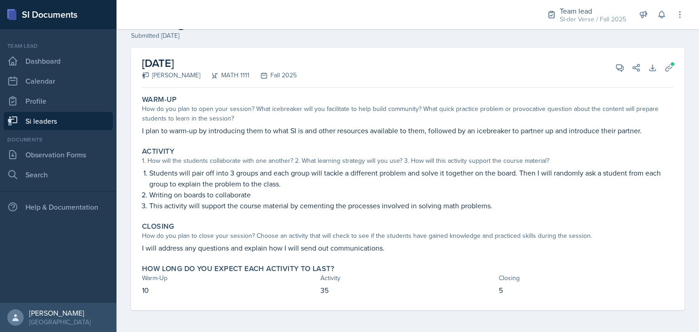
click at [62, 117] on link "Si leaders" at bounding box center [58, 121] width 109 height 18
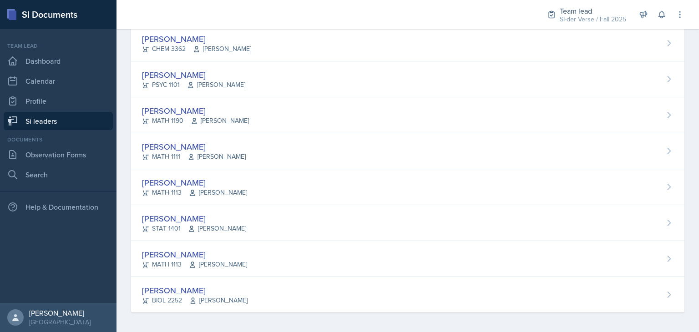
scroll to position [561, 0]
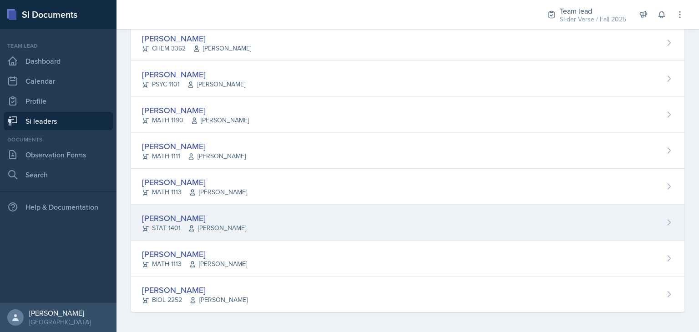
click at [184, 212] on div "[PERSON_NAME]" at bounding box center [194, 218] width 104 height 12
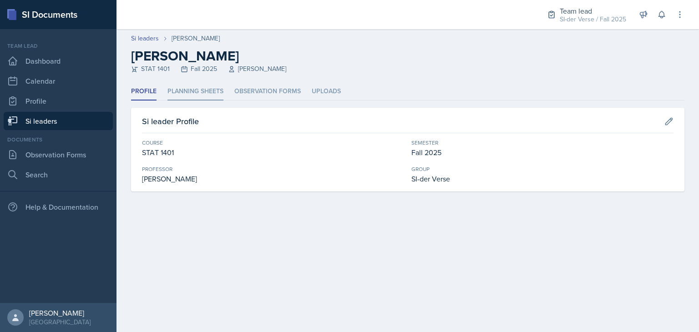
click at [202, 93] on li "Planning Sheets" at bounding box center [196, 92] width 56 height 18
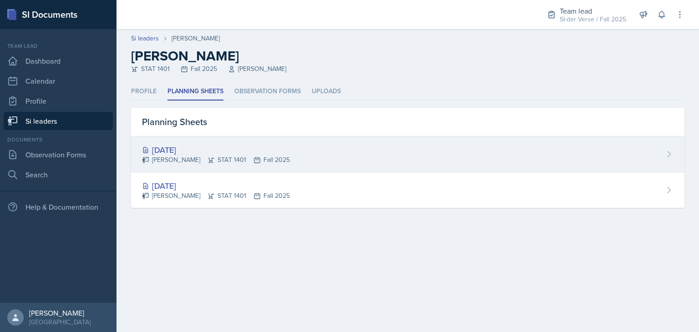
click at [214, 150] on div "[DATE]" at bounding box center [216, 150] width 148 height 12
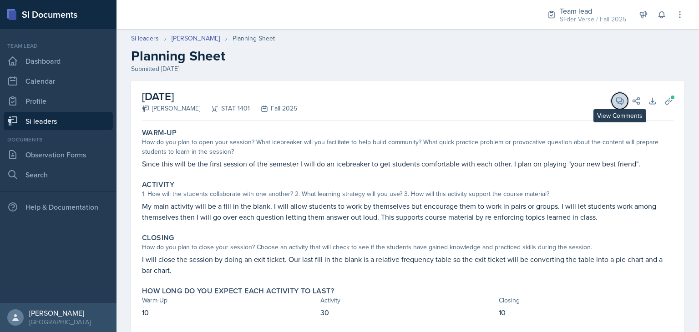
click at [616, 103] on icon at bounding box center [620, 101] width 9 height 9
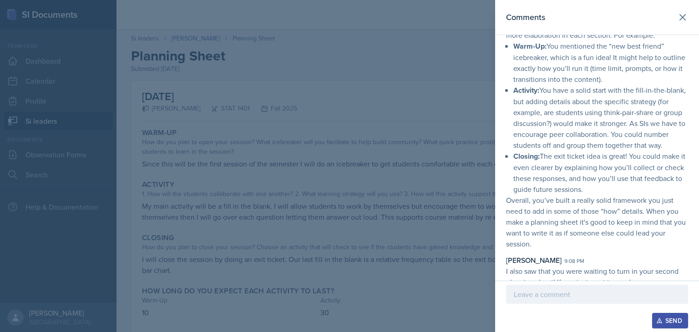
scroll to position [132, 0]
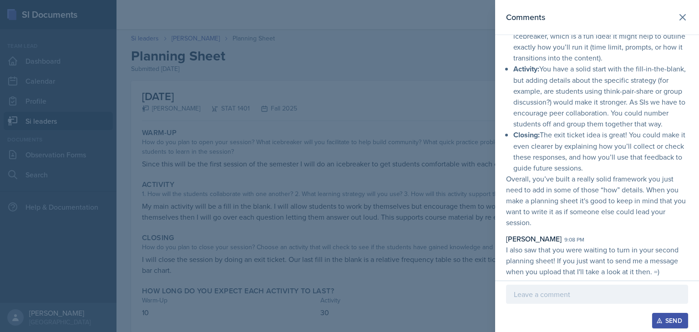
click at [356, 156] on div at bounding box center [349, 166] width 699 height 332
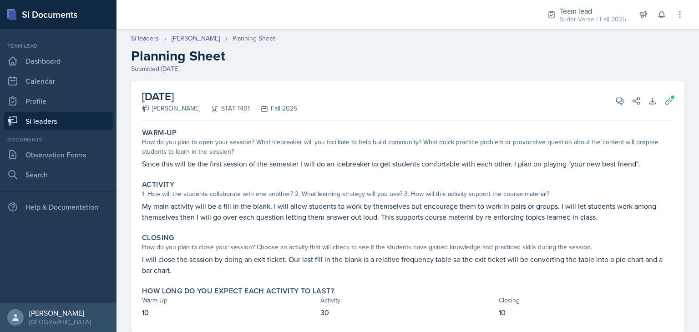
click at [90, 126] on link "Si leaders" at bounding box center [58, 121] width 109 height 18
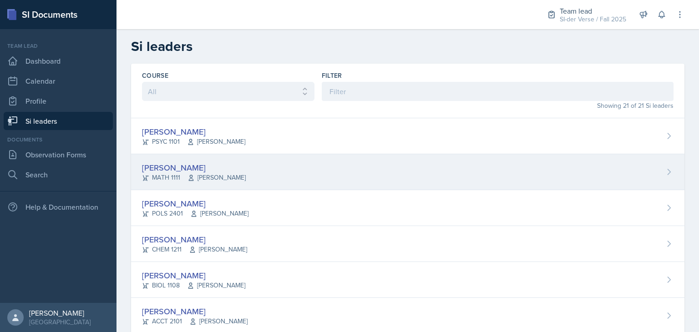
click at [217, 176] on span "[PERSON_NAME]" at bounding box center [217, 178] width 58 height 10
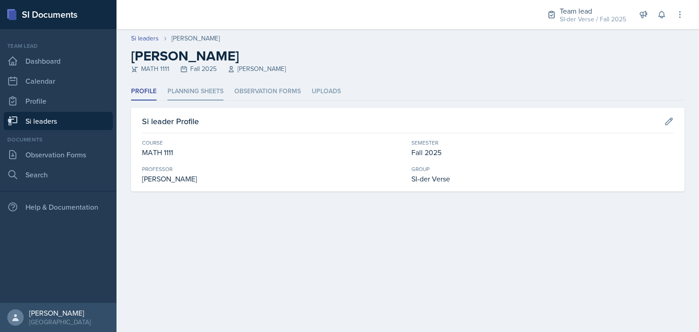
click at [191, 88] on li "Planning Sheets" at bounding box center [196, 92] width 56 height 18
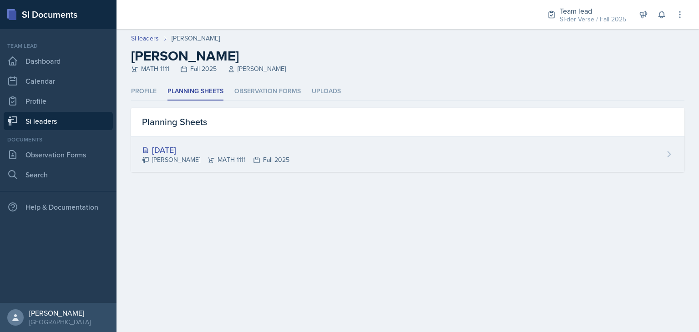
click at [209, 144] on div "[DATE]" at bounding box center [216, 150] width 148 height 12
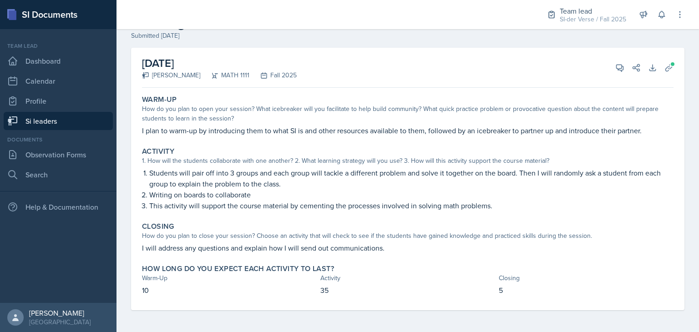
scroll to position [33, 0]
click at [665, 68] on icon at bounding box center [669, 68] width 9 height 9
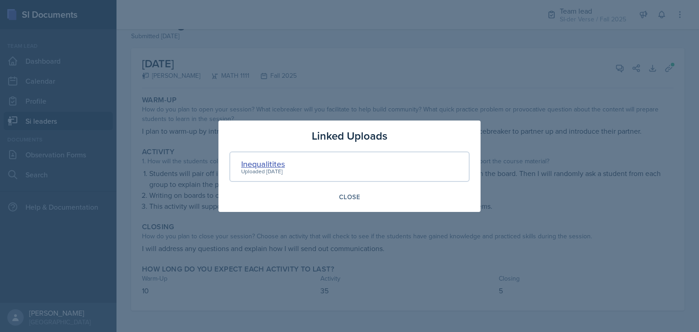
click at [272, 165] on div "Inequalitites" at bounding box center [263, 164] width 44 height 12
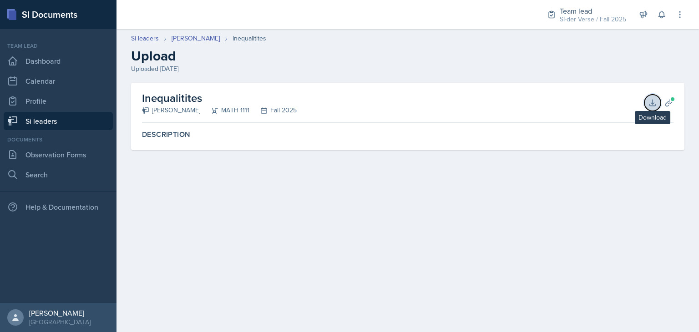
click at [654, 102] on icon at bounding box center [652, 102] width 9 height 9
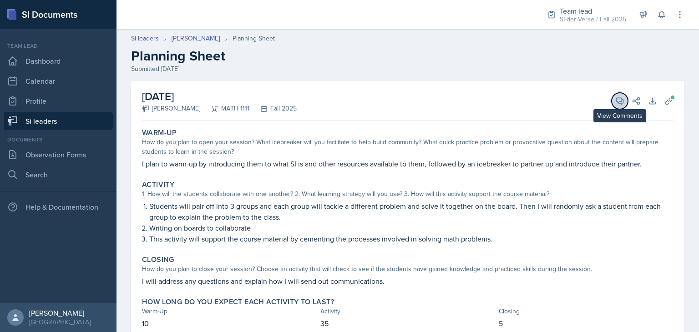
click at [616, 100] on icon at bounding box center [620, 101] width 9 height 9
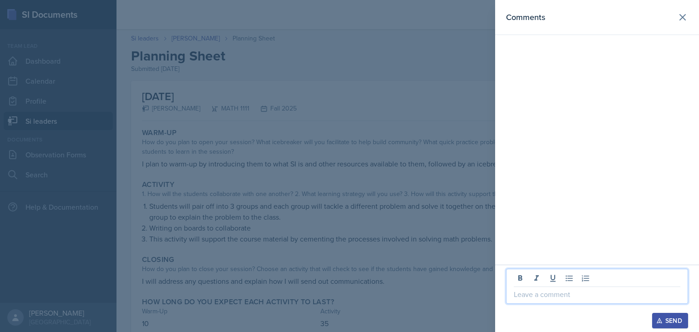
click at [581, 292] on p at bounding box center [597, 294] width 167 height 11
click at [435, 254] on div at bounding box center [349, 166] width 699 height 332
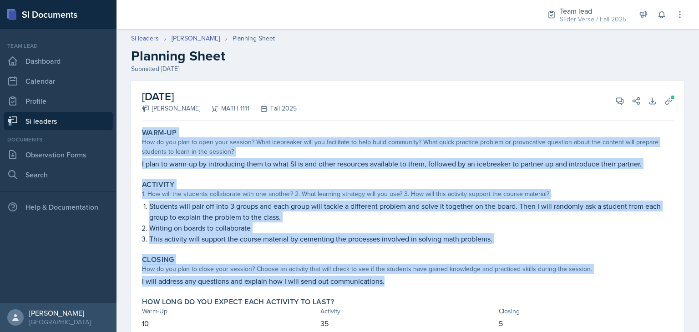
drag, startPoint x: 139, startPoint y: 131, endPoint x: 396, endPoint y: 287, distance: 300.8
click at [396, 287] on div "Warm-Up How do you plan to open your session? What icebreaker will you facilita…" at bounding box center [408, 234] width 532 height 219
copy div "Warm-Up How do you plan to open your session? What icebreaker will you facilita…"
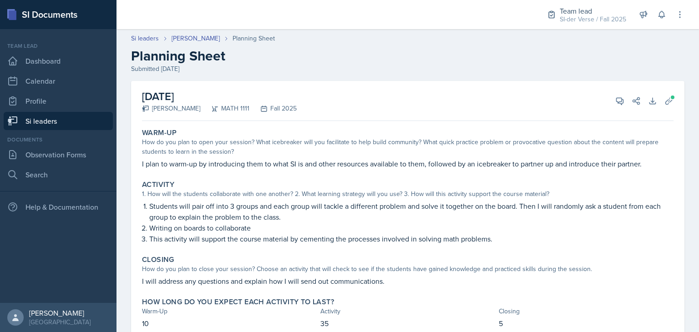
click at [377, 79] on header "Si leaders Anna Bintliff Planning Sheet Planning Sheet Submitted Aug 23rd, 2025" at bounding box center [408, 54] width 583 height 58
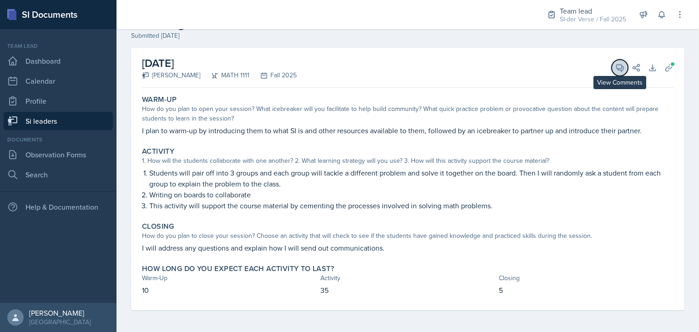
click at [612, 69] on button "View Comments" at bounding box center [620, 68] width 16 height 16
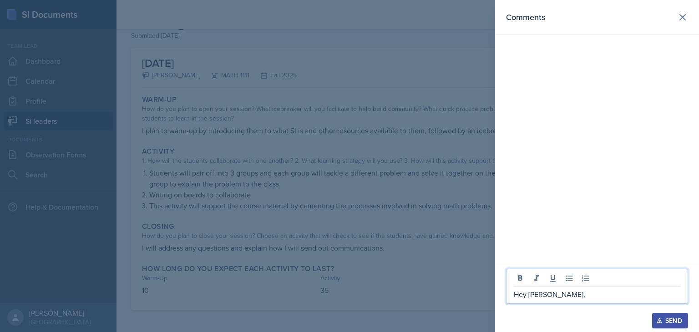
click at [560, 291] on p "Hey Anna," at bounding box center [597, 294] width 167 height 11
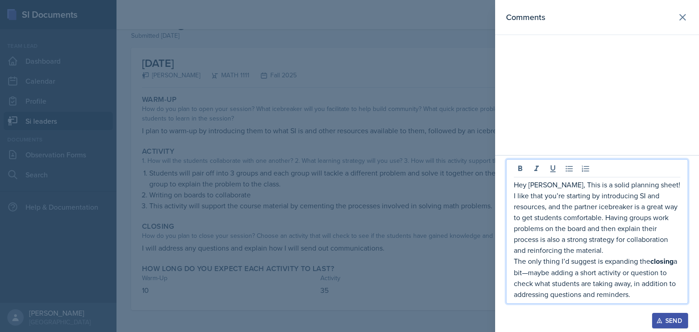
click at [552, 186] on p "Hey Anna, This is a solid planning sheet! I like that you’re starting by introd…" at bounding box center [597, 217] width 167 height 76
click at [533, 275] on p "The only thing I’d suggest is expanding the closing a bit—maybe adding a short …" at bounding box center [597, 278] width 167 height 44
click at [641, 295] on p "The only thing I’d suggest is expanding the closing a bit, maybe adding a short…" at bounding box center [597, 278] width 167 height 44
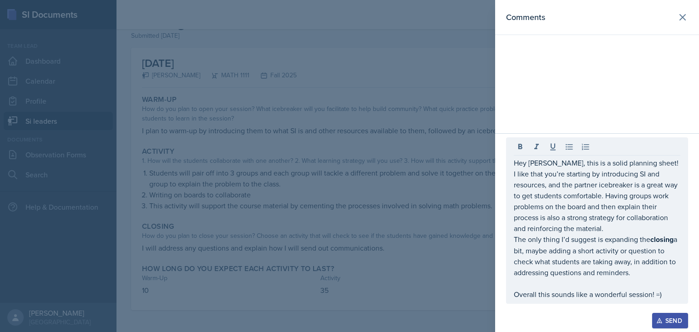
click at [670, 323] on div "Send" at bounding box center [670, 320] width 24 height 7
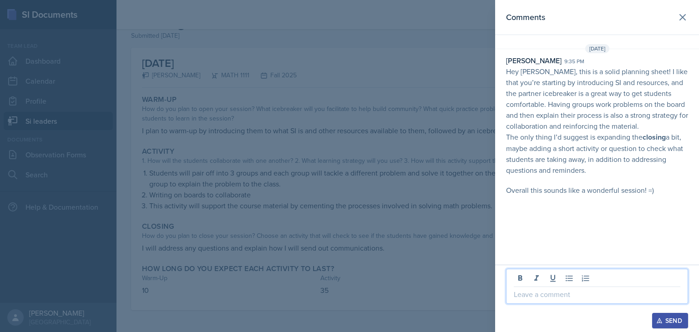
click at [560, 294] on p at bounding box center [597, 294] width 167 height 11
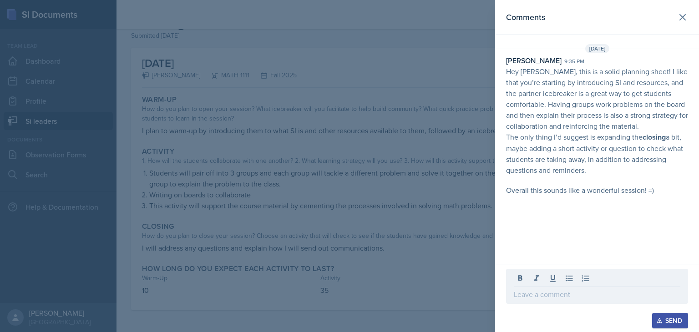
click at [442, 254] on div at bounding box center [349, 166] width 699 height 332
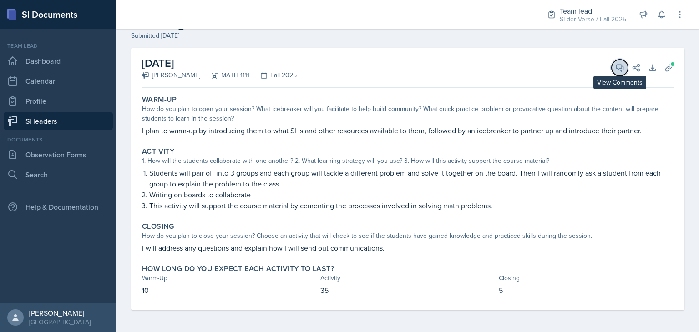
click at [616, 67] on icon at bounding box center [620, 67] width 9 height 9
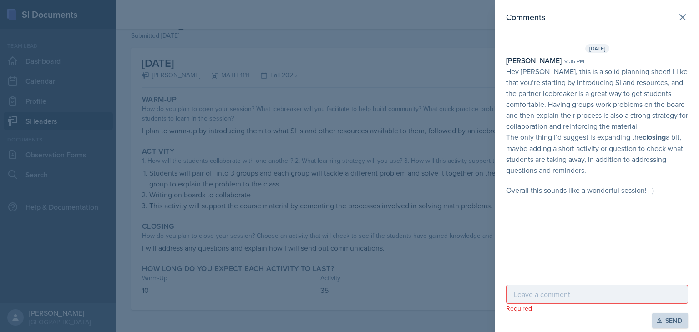
click at [546, 299] on p at bounding box center [597, 294] width 167 height 11
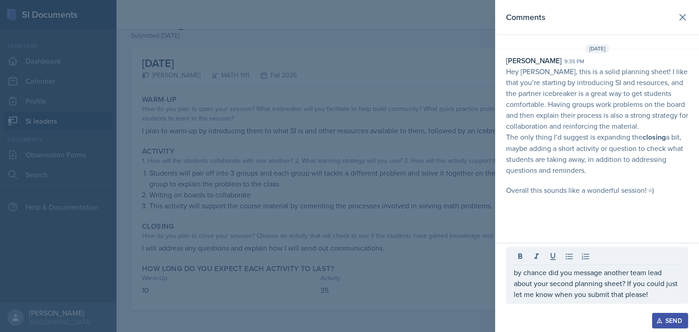
click at [661, 318] on icon "button" at bounding box center [660, 321] width 6 height 6
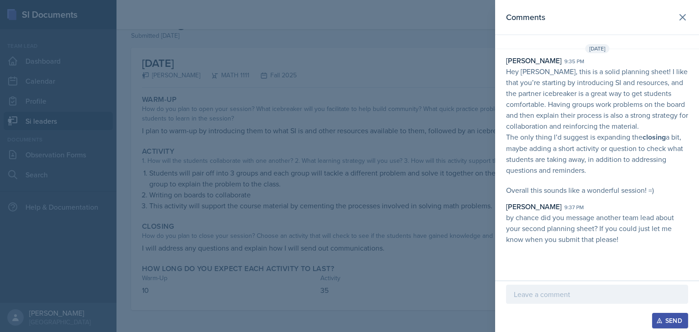
click at [389, 205] on div at bounding box center [349, 166] width 699 height 332
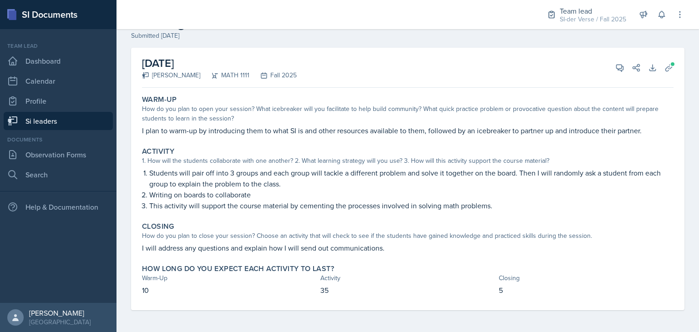
click at [72, 122] on link "Si leaders" at bounding box center [58, 121] width 109 height 18
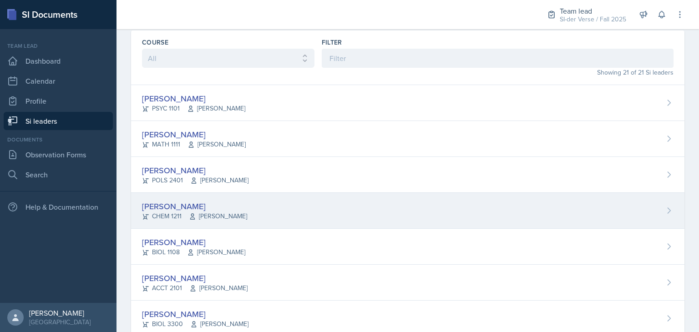
scroll to position [88, 0]
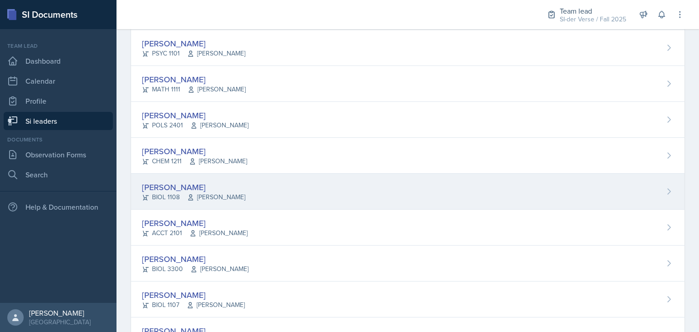
click at [188, 190] on div "[PERSON_NAME]" at bounding box center [193, 187] width 103 height 12
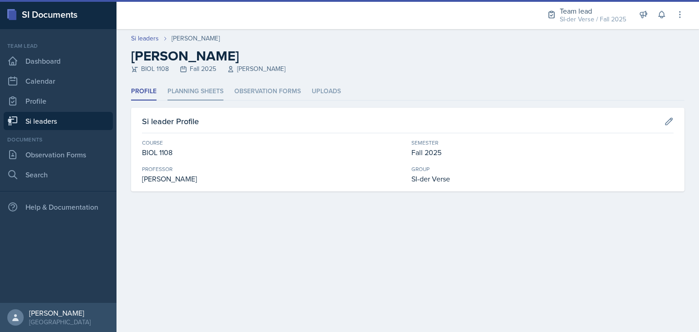
click at [197, 92] on li "Planning Sheets" at bounding box center [196, 92] width 56 height 18
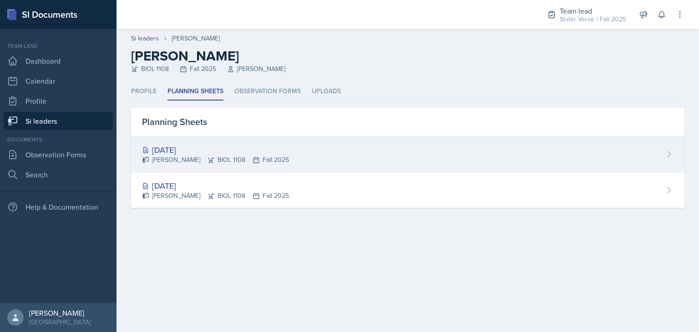
click at [180, 148] on div "[DATE]" at bounding box center [215, 150] width 147 height 12
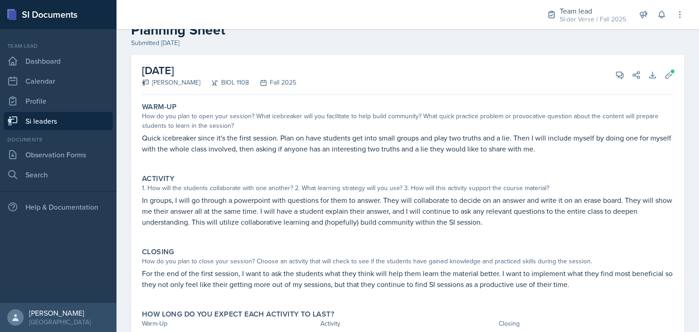
scroll to position [25, 0]
click at [666, 77] on icon at bounding box center [669, 75] width 7 height 7
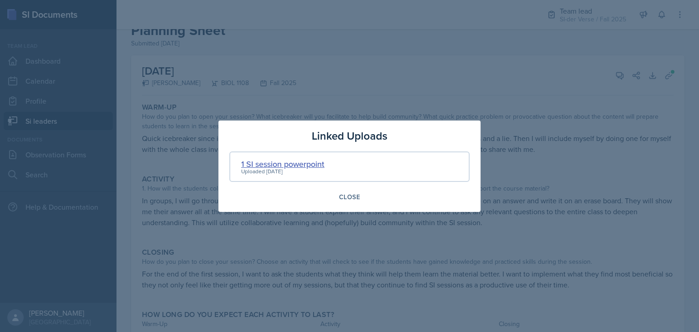
click at [292, 164] on div "1 SI session powerpoint" at bounding box center [282, 164] width 83 height 12
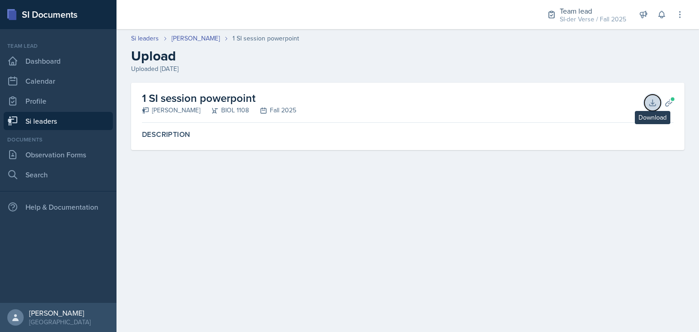
click at [655, 99] on icon at bounding box center [652, 102] width 9 height 9
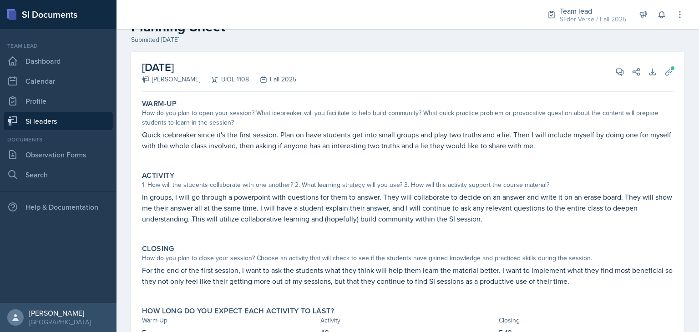
scroll to position [29, 0]
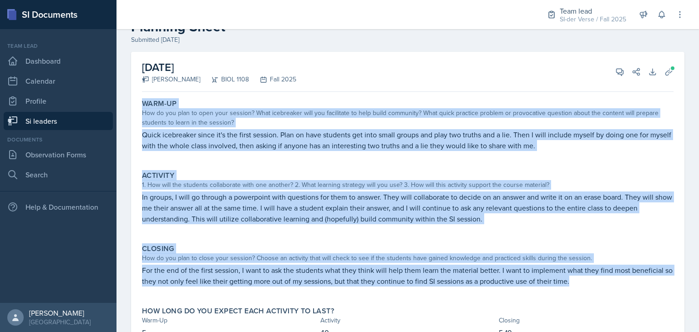
drag, startPoint x: 140, startPoint y: 104, endPoint x: 359, endPoint y: 292, distance: 288.3
click at [359, 292] on div "Warm-Up How do you plan to open your session? What icebreaker will you facilita…" at bounding box center [408, 224] width 532 height 257
copy div "Warm-Up How do you plan to open your session? What icebreaker will you facilita…"
click at [380, 234] on div "Activity 1. How will the students collaborate with one another? 2. What learnin…" at bounding box center [407, 203] width 539 height 70
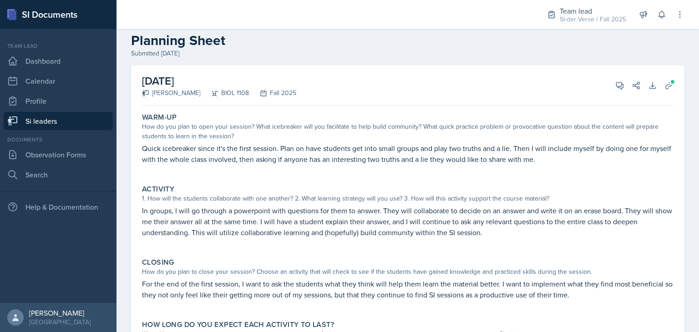
scroll to position [14, 0]
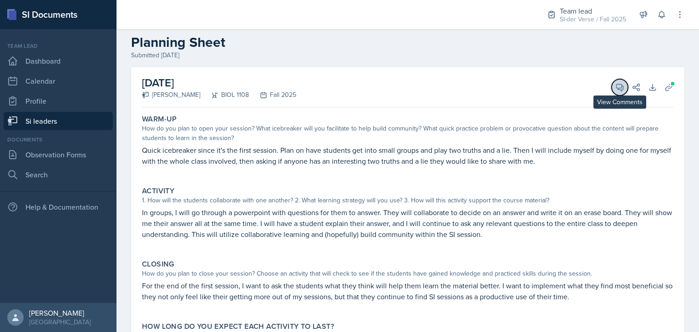
click at [616, 87] on icon at bounding box center [620, 87] width 9 height 9
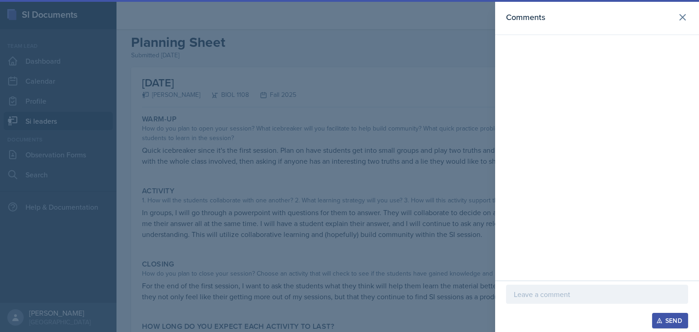
click at [548, 294] on p at bounding box center [597, 294] width 167 height 11
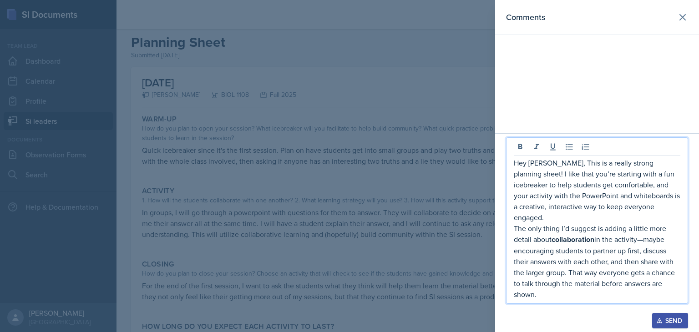
click at [558, 175] on p "Hey Nathan, This is a really strong planning sheet! I like that you’re starting…" at bounding box center [597, 191] width 167 height 66
click at [647, 240] on p "The only thing I’d suggest is adding a little more detail about collaboration i…" at bounding box center [597, 261] width 167 height 77
click at [565, 274] on p "The only thing I’d suggest is adding a little more detail about collaboration i…" at bounding box center [597, 261] width 167 height 77
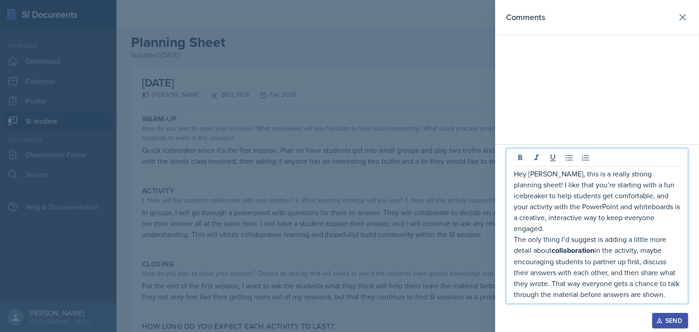
click at [673, 296] on p "The only thing I’d suggest is adding a little more detail about collaboration i…" at bounding box center [597, 267] width 167 height 66
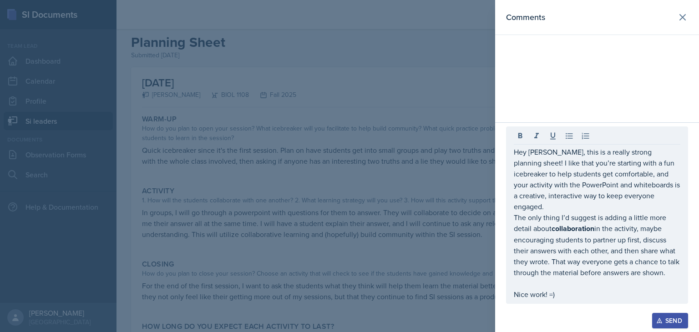
click at [670, 318] on div "Send" at bounding box center [670, 320] width 24 height 7
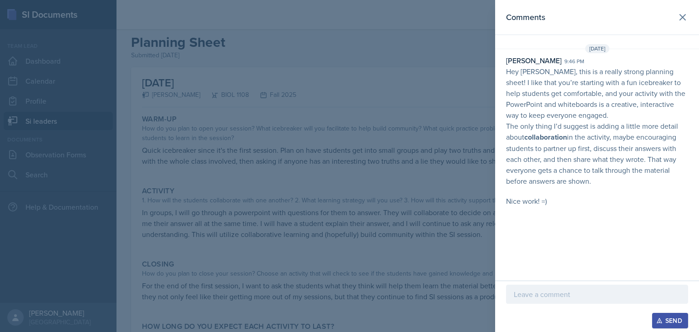
click at [382, 234] on div at bounding box center [349, 166] width 699 height 332
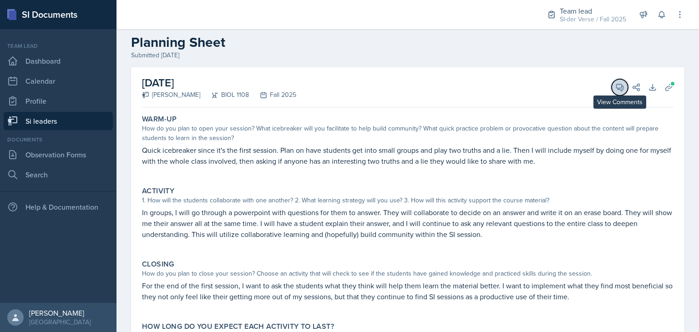
click at [617, 87] on icon at bounding box center [620, 87] width 7 height 7
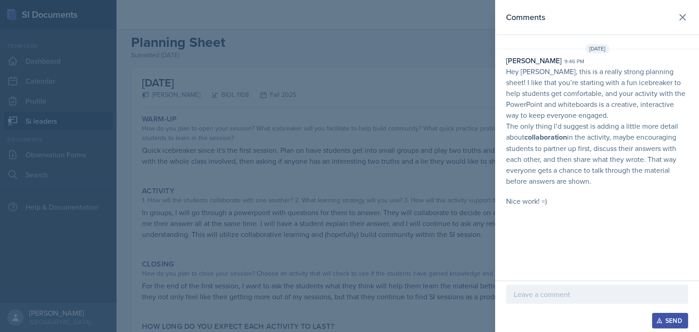
click at [415, 237] on div at bounding box center [349, 166] width 699 height 332
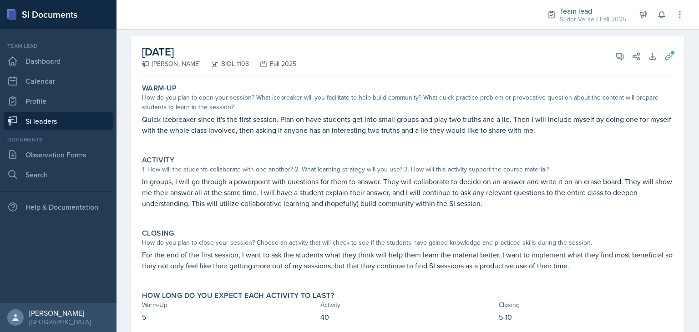
scroll to position [46, 0]
click at [616, 59] on icon at bounding box center [620, 55] width 9 height 9
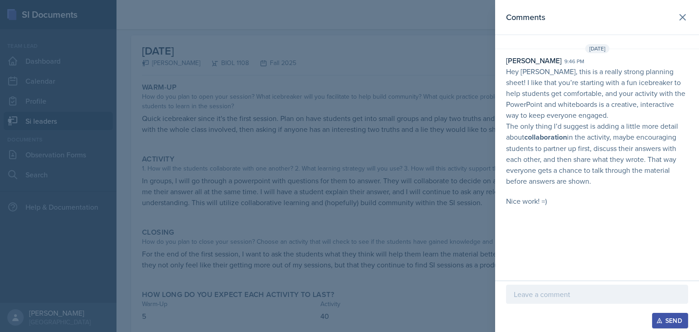
click at [399, 190] on div at bounding box center [349, 166] width 699 height 332
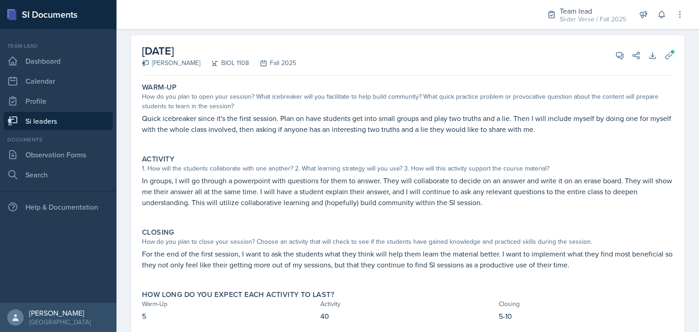
click at [30, 125] on link "Si leaders" at bounding box center [58, 121] width 109 height 18
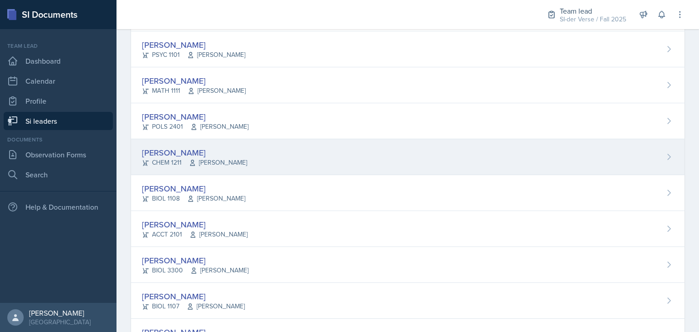
scroll to position [160, 0]
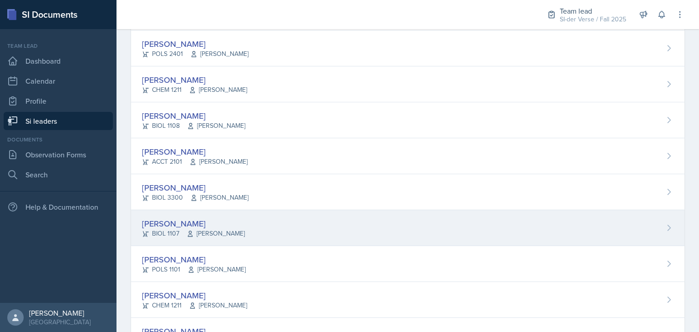
click at [215, 218] on div "[PERSON_NAME]" at bounding box center [193, 224] width 103 height 12
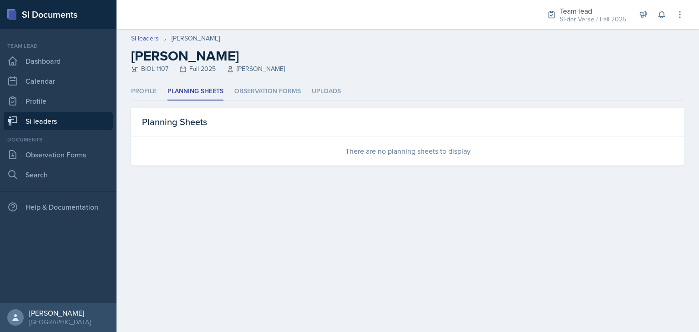
click at [70, 118] on link "Si leaders" at bounding box center [58, 121] width 109 height 18
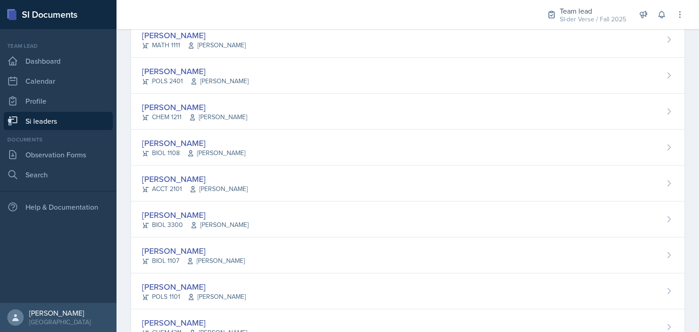
scroll to position [124, 0]
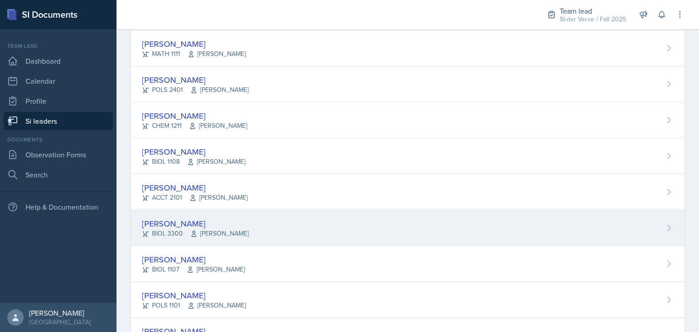
click at [202, 219] on div "[PERSON_NAME]" at bounding box center [195, 224] width 107 height 12
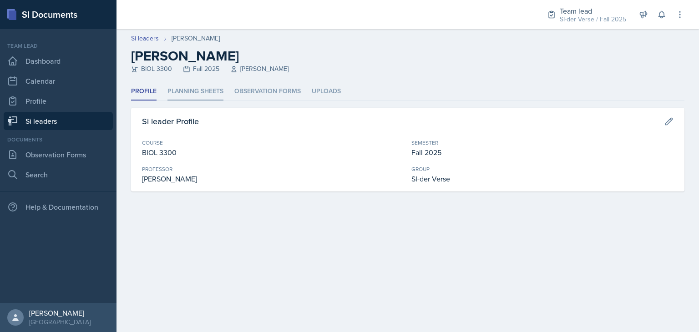
click at [193, 92] on li "Planning Sheets" at bounding box center [196, 92] width 56 height 18
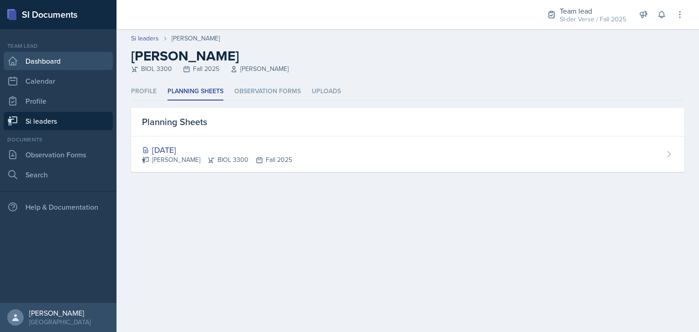
click at [53, 66] on link "Dashboard" at bounding box center [58, 61] width 109 height 18
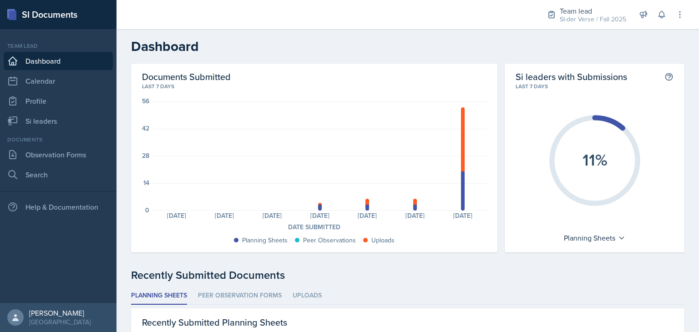
scroll to position [27, 0]
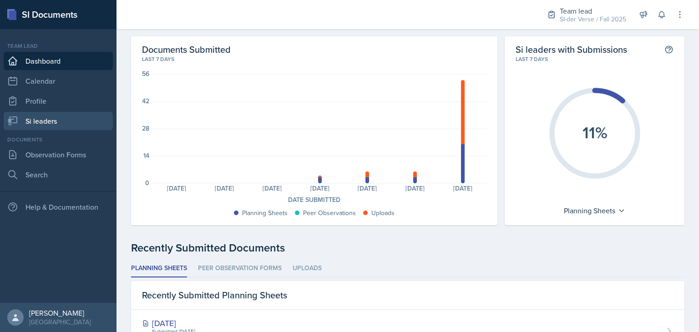
click at [60, 125] on link "Si leaders" at bounding box center [58, 121] width 109 height 18
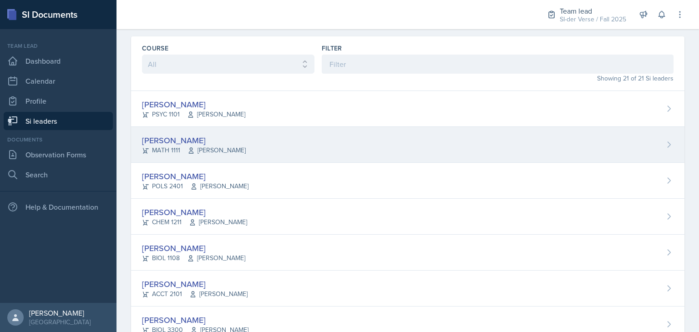
click at [184, 148] on div "MATH 1111 Yan Xia" at bounding box center [194, 151] width 104 height 10
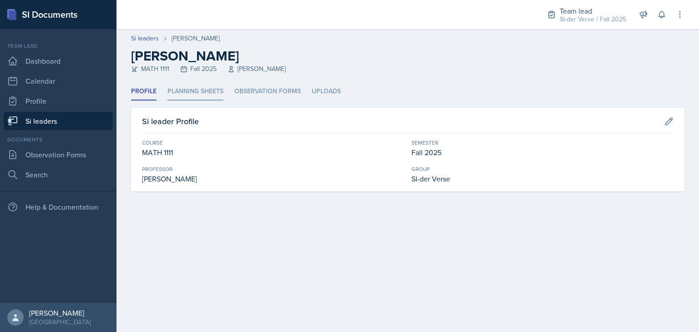
click at [170, 92] on li "Planning Sheets" at bounding box center [196, 92] width 56 height 18
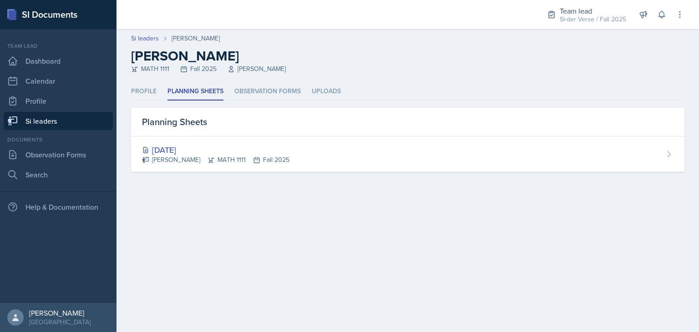
click at [43, 122] on link "Si leaders" at bounding box center [58, 121] width 109 height 18
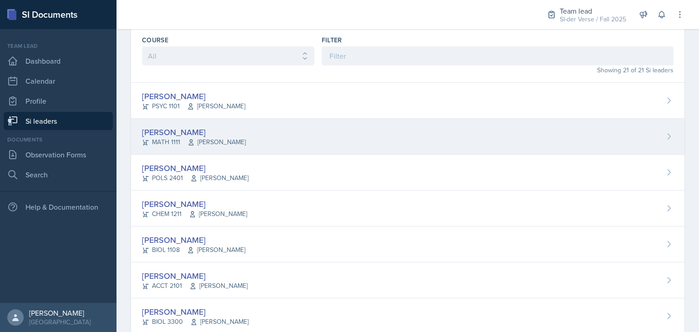
scroll to position [36, 0]
click at [178, 133] on div "[PERSON_NAME]" at bounding box center [194, 132] width 104 height 12
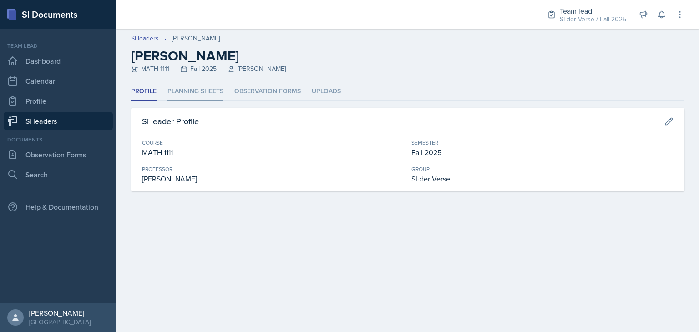
click at [204, 92] on li "Planning Sheets" at bounding box center [196, 92] width 56 height 18
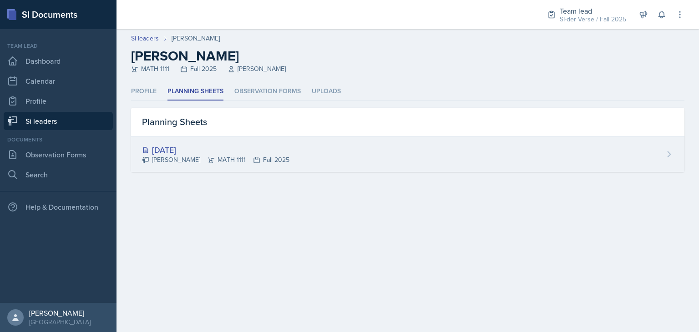
click at [209, 148] on div "[DATE]" at bounding box center [216, 150] width 148 height 12
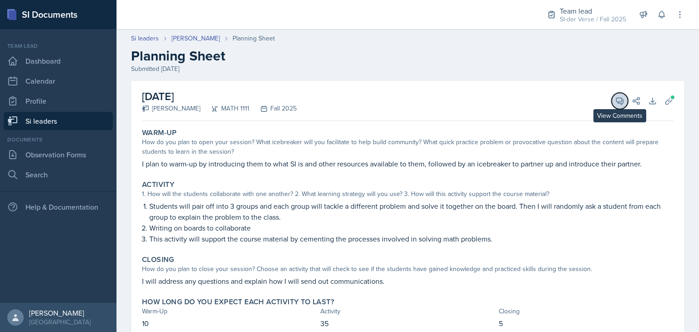
click at [621, 97] on span at bounding box center [623, 98] width 5 height 5
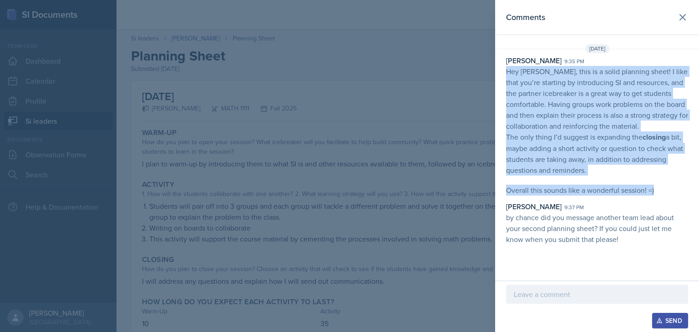
drag, startPoint x: 508, startPoint y: 71, endPoint x: 657, endPoint y: 192, distance: 191.3
click at [657, 192] on p "Hey Anna, this is a solid planning sheet! I like that you’re starting by introd…" at bounding box center [597, 131] width 182 height 130
copy p "Hey Anna, this is a solid planning sheet! I like that you’re starting by introd…"
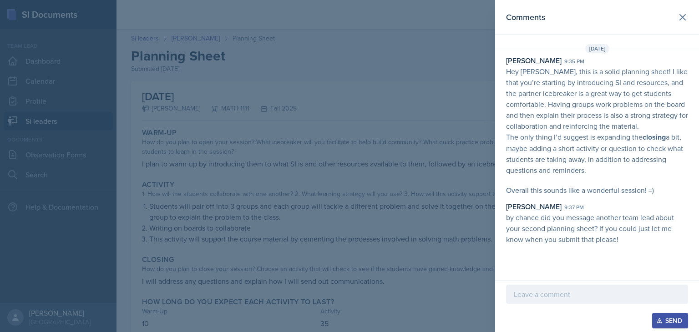
click at [279, 124] on div at bounding box center [349, 166] width 699 height 332
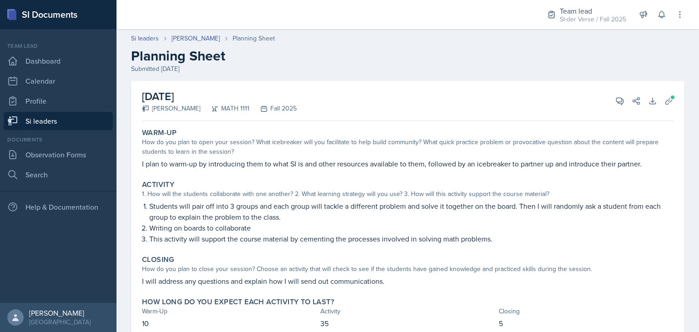
click at [76, 124] on link "Si leaders" at bounding box center [58, 121] width 109 height 18
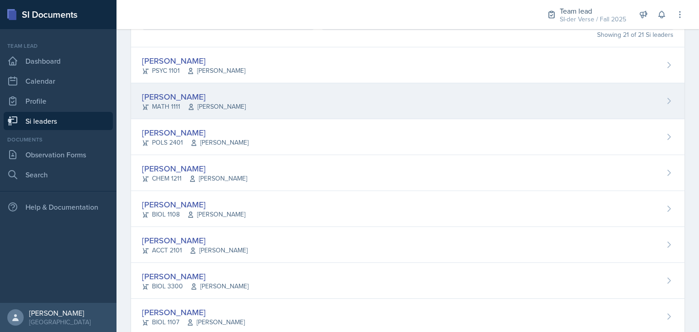
scroll to position [81, 0]
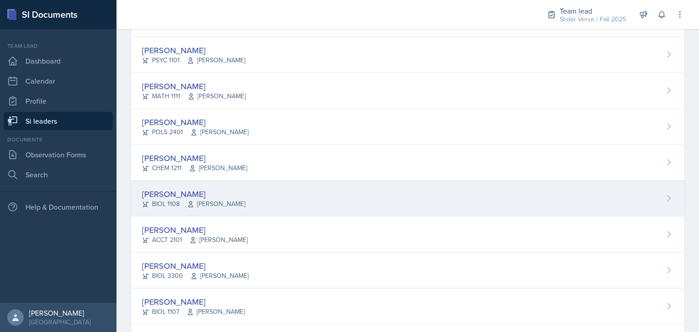
click at [208, 194] on div "[PERSON_NAME]" at bounding box center [193, 194] width 103 height 12
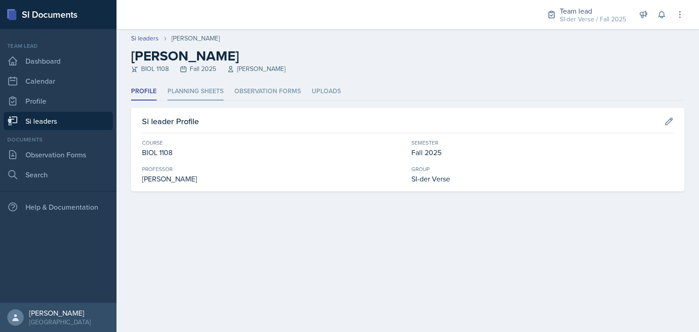
click at [188, 97] on li "Planning Sheets" at bounding box center [196, 92] width 56 height 18
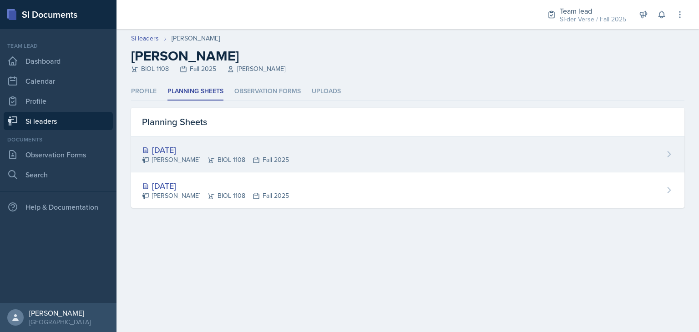
click at [199, 151] on div "[DATE]" at bounding box center [215, 150] width 147 height 12
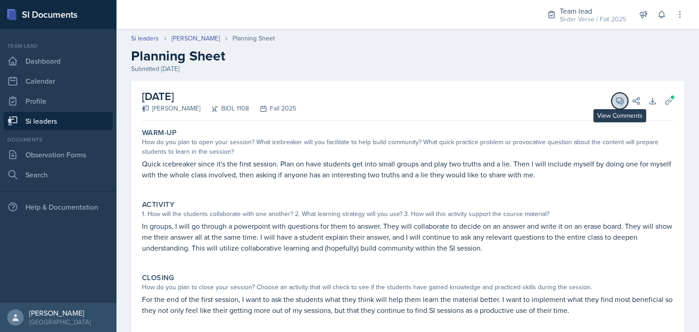
click at [616, 101] on icon at bounding box center [620, 101] width 9 height 9
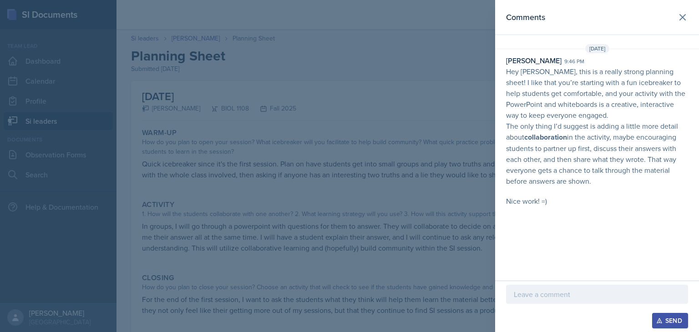
drag, startPoint x: 507, startPoint y: 71, endPoint x: 620, endPoint y: 179, distance: 156.5
click at [620, 179] on p "Hey Nathan, this is a really strong planning sheet! I like that you’re starting…" at bounding box center [597, 136] width 182 height 141
click at [519, 107] on p "Hey Nathan, this is a really strong planning sheet! I like that you’re starting…" at bounding box center [597, 93] width 182 height 55
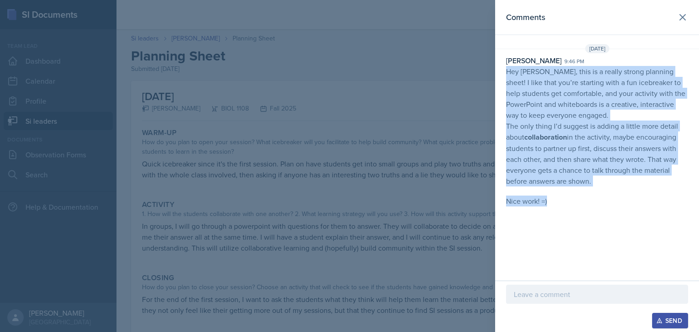
drag, startPoint x: 506, startPoint y: 71, endPoint x: 563, endPoint y: 204, distance: 144.6
click at [563, 204] on div "Emma Holt 9:46 pm Hey Nathan, this is a really strong planning sheet! I like th…" at bounding box center [597, 131] width 204 height 152
copy p "Hey Nathan, this is a really strong planning sheet! I like that you’re starting…"
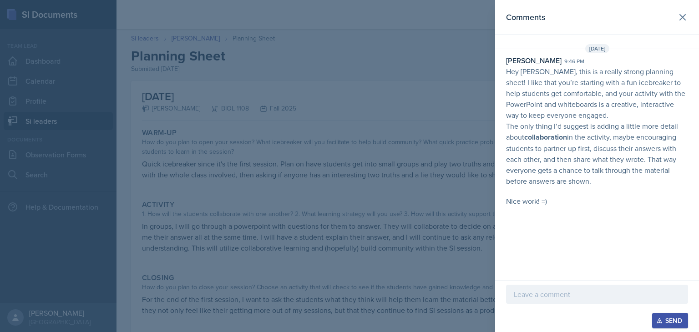
click at [355, 117] on div at bounding box center [349, 166] width 699 height 332
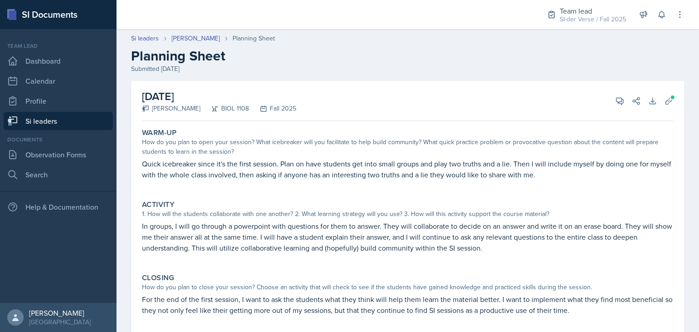
click at [43, 121] on link "Si leaders" at bounding box center [58, 121] width 109 height 18
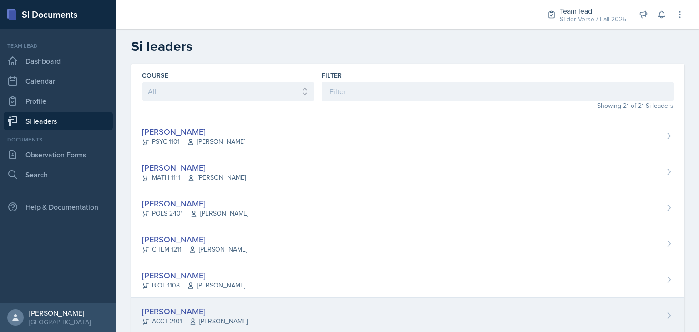
click at [160, 313] on div "[PERSON_NAME]" at bounding box center [195, 311] width 106 height 12
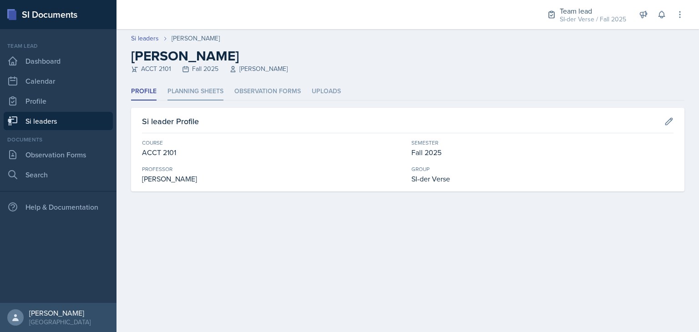
click at [180, 91] on li "Planning Sheets" at bounding box center [196, 92] width 56 height 18
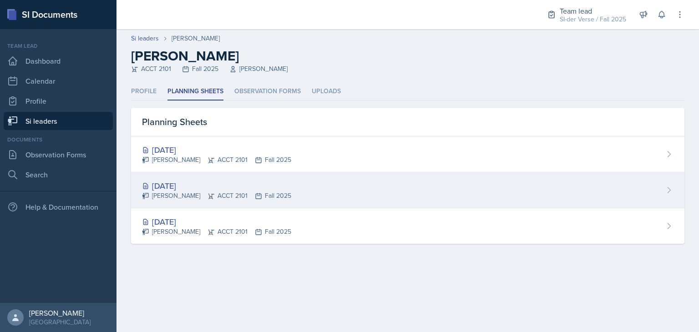
click at [178, 195] on div "Isabella Garcia ACCT 2101 Fall 2025" at bounding box center [216, 196] width 149 height 10
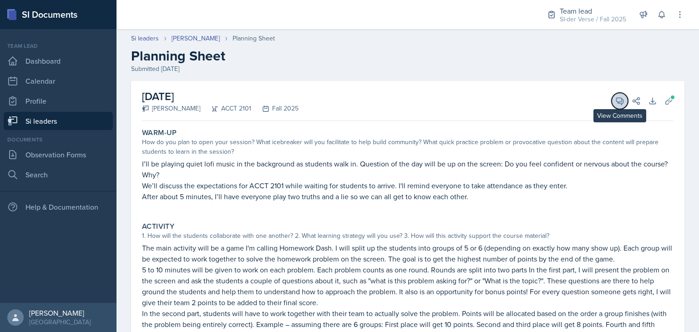
click at [616, 100] on icon at bounding box center [620, 101] width 9 height 9
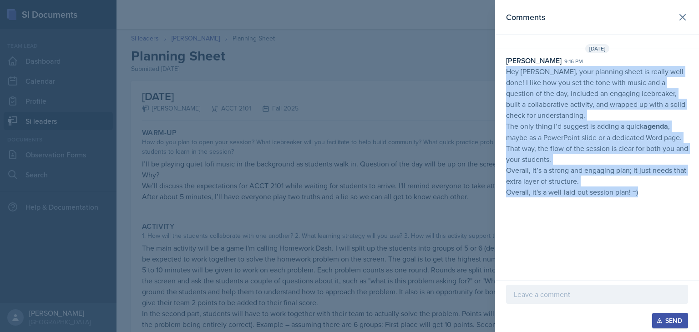
drag, startPoint x: 506, startPoint y: 69, endPoint x: 646, endPoint y: 192, distance: 186.5
click at [646, 192] on p "Hey Isabella, your planning sheet is really well done! I like how you set the t…" at bounding box center [597, 132] width 182 height 132
copy p "Hey Isabella, your planning sheet is really well done! I like how you set the t…"
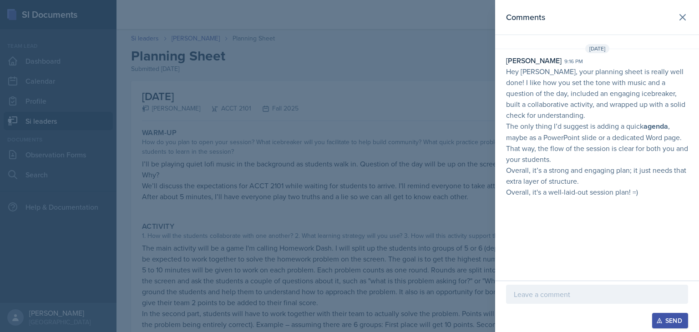
click at [403, 203] on div at bounding box center [349, 166] width 699 height 332
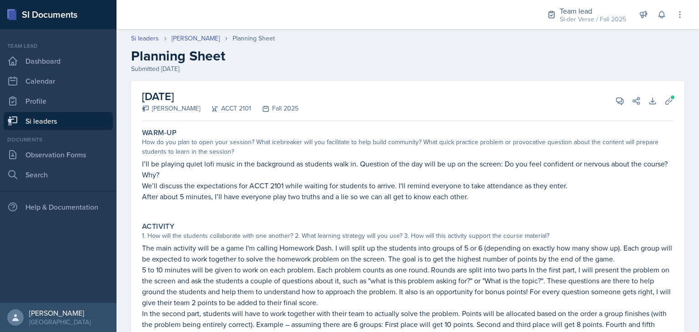
click at [78, 115] on link "Si leaders" at bounding box center [58, 121] width 109 height 18
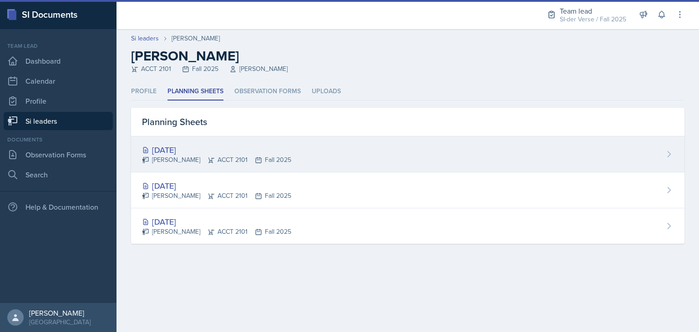
click at [240, 152] on div "[DATE]" at bounding box center [216, 150] width 149 height 12
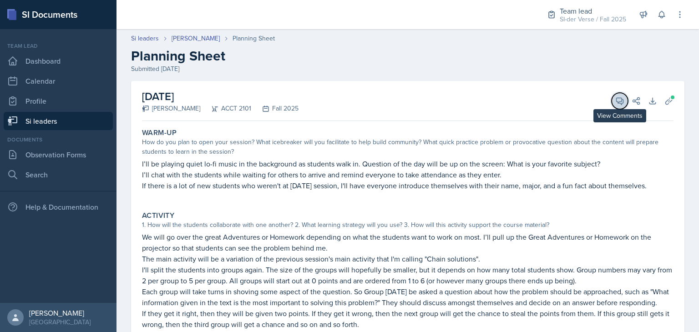
click at [616, 99] on icon at bounding box center [620, 101] width 9 height 9
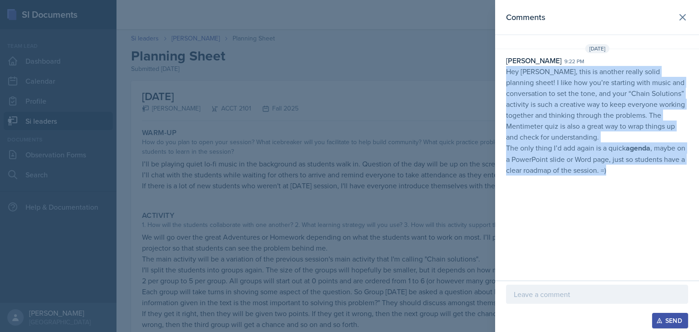
drag, startPoint x: 506, startPoint y: 73, endPoint x: 631, endPoint y: 182, distance: 166.2
click at [631, 182] on div "Comments Aug 24th, 2025 Emma Holt 9:22 pm Hey Isabella, this is another really …" at bounding box center [597, 140] width 204 height 281
copy p "Hey Isabella, this is another really solid planning sheet! I like how you’re st…"
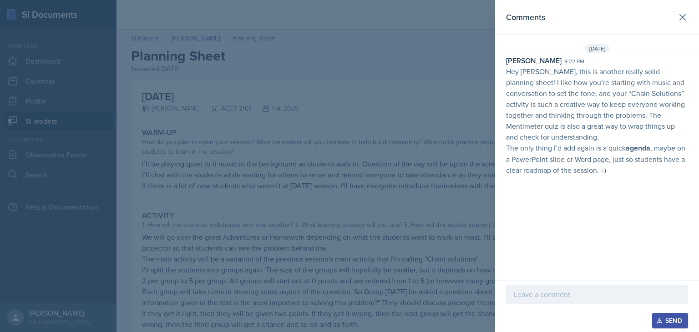
click at [275, 172] on div at bounding box center [349, 166] width 699 height 332
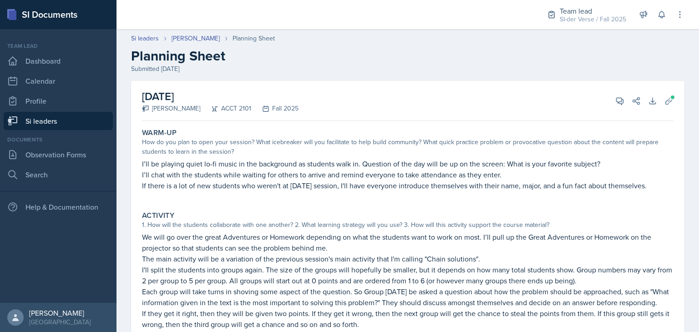
click at [42, 123] on link "Si leaders" at bounding box center [58, 121] width 109 height 18
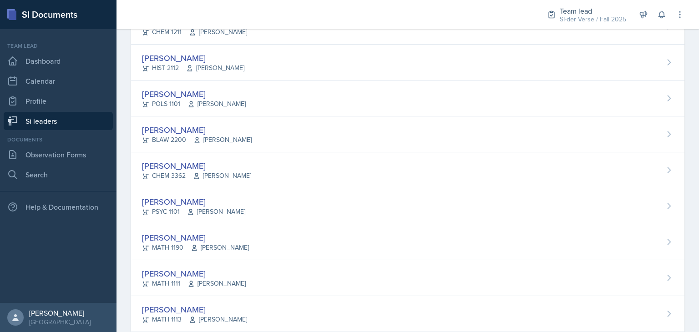
scroll to position [433, 0]
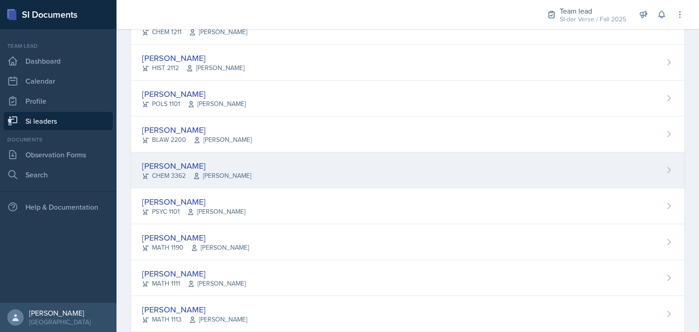
click at [178, 165] on div "[PERSON_NAME]" at bounding box center [196, 166] width 109 height 12
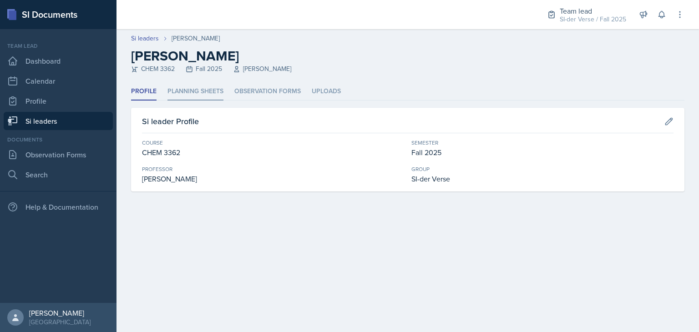
click at [184, 91] on li "Planning Sheets" at bounding box center [196, 92] width 56 height 18
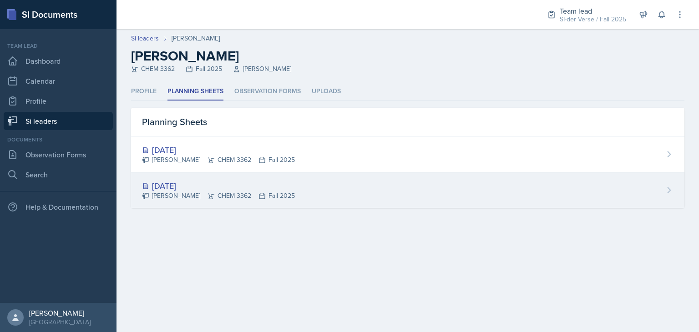
click at [196, 191] on div "[DATE]" at bounding box center [218, 186] width 153 height 12
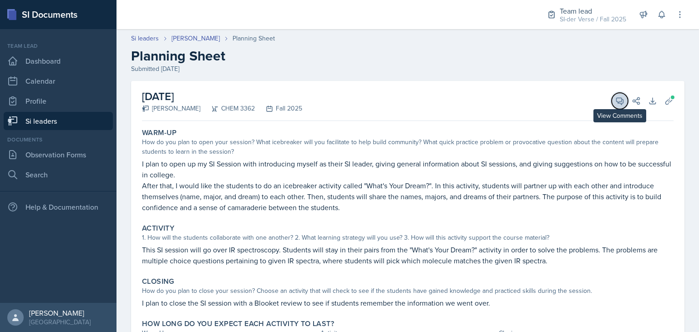
click at [621, 96] on span at bounding box center [623, 98] width 5 height 5
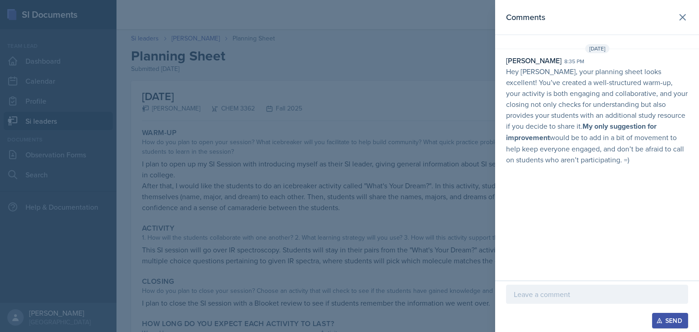
drag, startPoint x: 506, startPoint y: 71, endPoint x: 623, endPoint y: 159, distance: 145.7
click at [623, 159] on p "Hey Jenny, your planning sheet looks excellent! You’ve created a well-structure…" at bounding box center [597, 115] width 182 height 99
copy p "Hey Jenny, your planning sheet looks excellent! You’ve created a well-structure…"
click at [198, 93] on div at bounding box center [349, 166] width 699 height 332
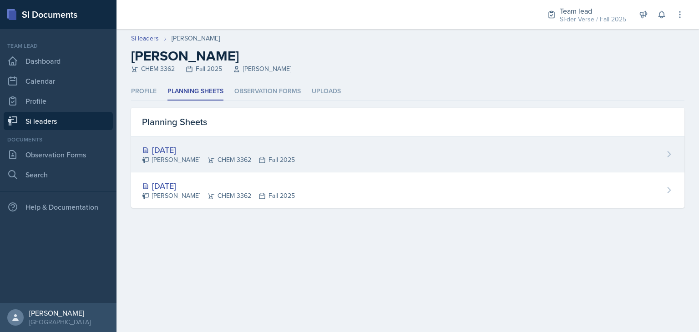
click at [233, 153] on div "[DATE]" at bounding box center [218, 150] width 153 height 12
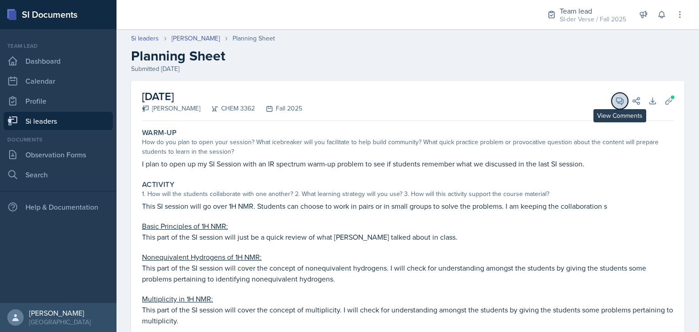
click at [612, 106] on button "View Comments" at bounding box center [620, 101] width 16 height 16
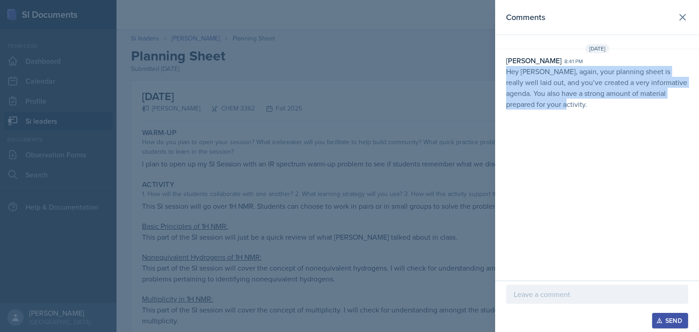
drag, startPoint x: 506, startPoint y: 72, endPoint x: 565, endPoint y: 111, distance: 70.0
click at [565, 111] on div "Aug 24th, 2025 Emma Holt 8:41 pm Hey Jenny, again, your planning sheet is reall…" at bounding box center [597, 78] width 204 height 69
copy p "Hey [PERSON_NAME], again, your planning sheet is really well laid out, and you’…"
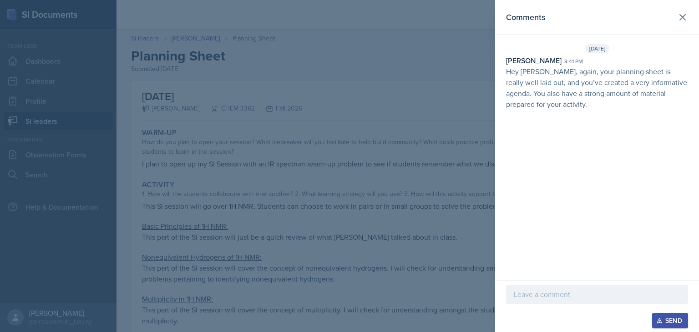
click at [155, 139] on div at bounding box center [349, 166] width 699 height 332
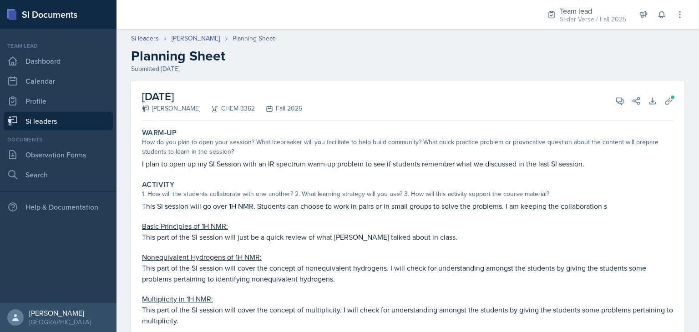
click at [75, 126] on link "Si leaders" at bounding box center [58, 121] width 109 height 18
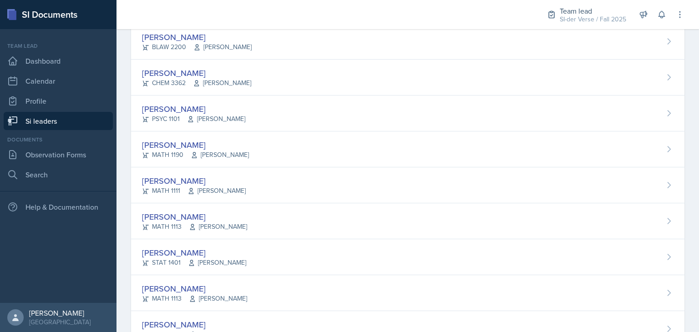
scroll to position [561, 0]
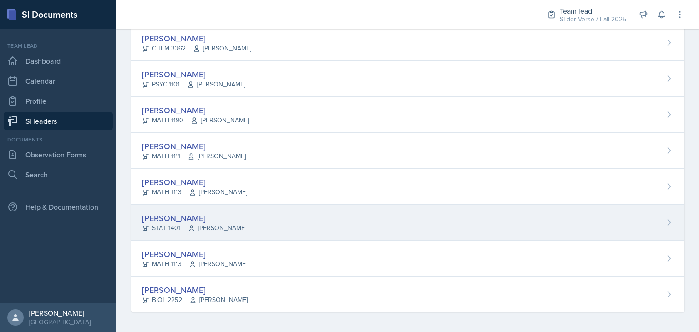
click at [200, 219] on div "[PERSON_NAME]" at bounding box center [194, 218] width 104 height 12
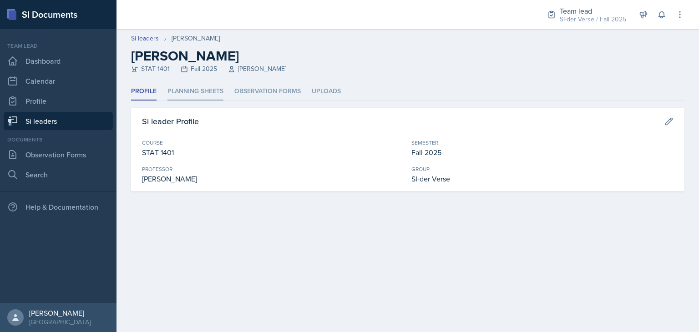
click at [204, 92] on li "Planning Sheets" at bounding box center [196, 92] width 56 height 18
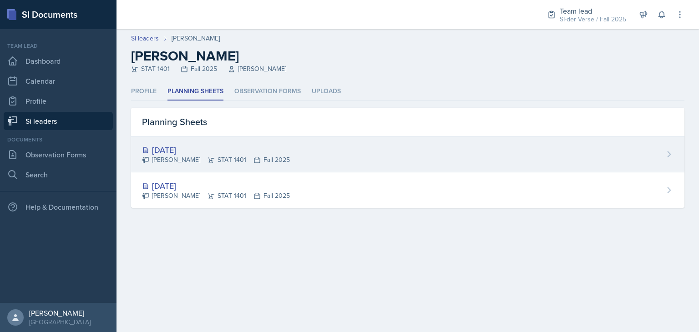
click at [202, 147] on div "[DATE]" at bounding box center [216, 150] width 148 height 12
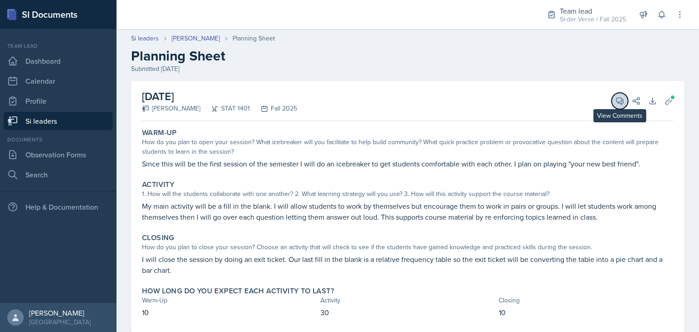
click at [612, 95] on button "View Comments" at bounding box center [620, 101] width 16 height 16
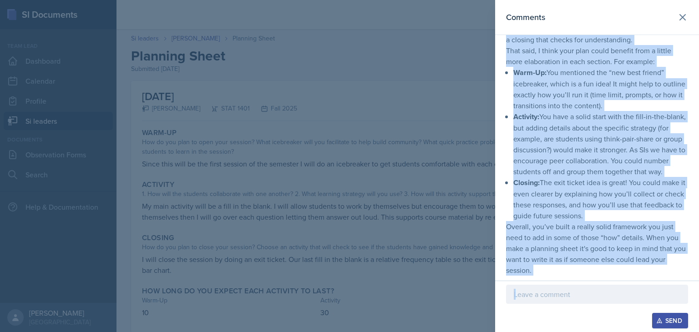
scroll to position [132, 0]
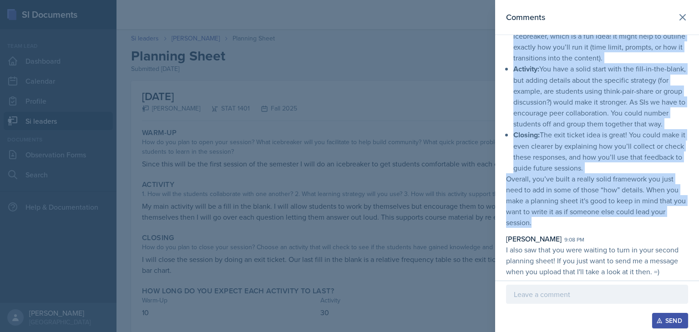
drag, startPoint x: 508, startPoint y: 72, endPoint x: 623, endPoint y: 220, distance: 187.2
click at [623, 220] on p "Hey Aissa, This is a great skeleton for a planning sheet! You’ve included all t…" at bounding box center [597, 85] width 182 height 285
copy p "Hey Aissa, This is a great skeleton for a planning sheet! You’ve included all t…"
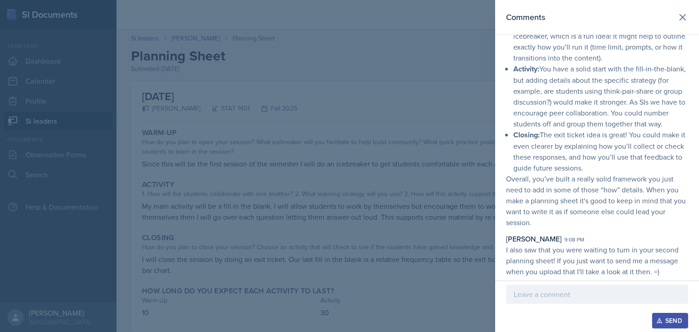
click at [302, 99] on div at bounding box center [349, 166] width 699 height 332
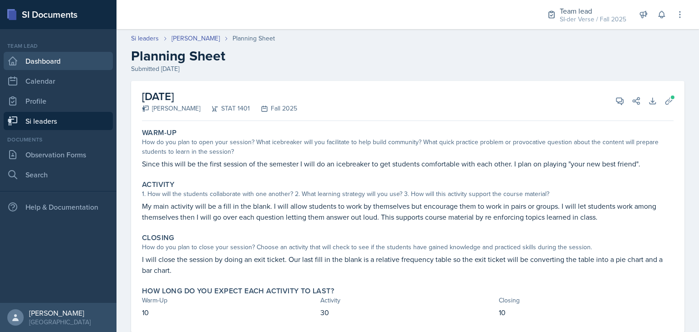
click at [42, 60] on link "Dashboard" at bounding box center [58, 61] width 109 height 18
